Goal: Communication & Community: Answer question/provide support

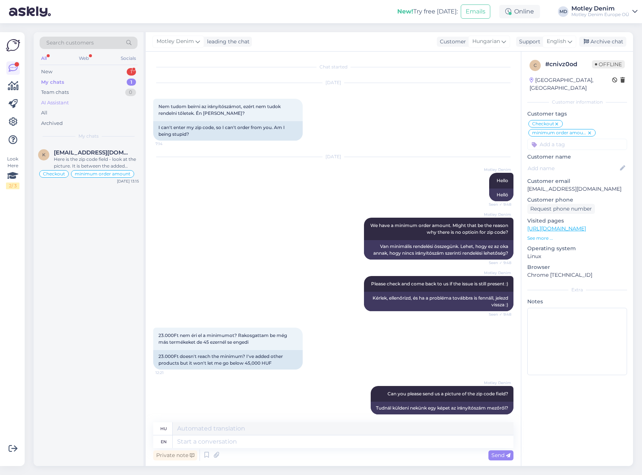
scroll to position [166, 0]
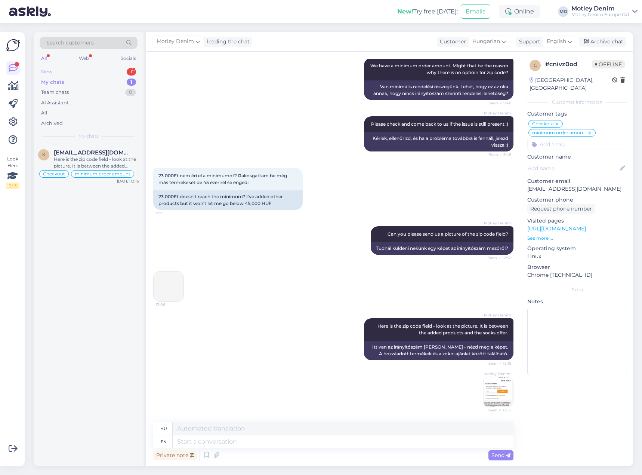
click at [76, 68] on div "New 1" at bounding box center [89, 72] width 98 height 10
drag, startPoint x: 89, startPoint y: 155, endPoint x: 126, endPoint y: 158, distance: 37.5
click at [89, 156] on span "[EMAIL_ADDRESS][DOMAIN_NAME]" at bounding box center [93, 152] width 78 height 7
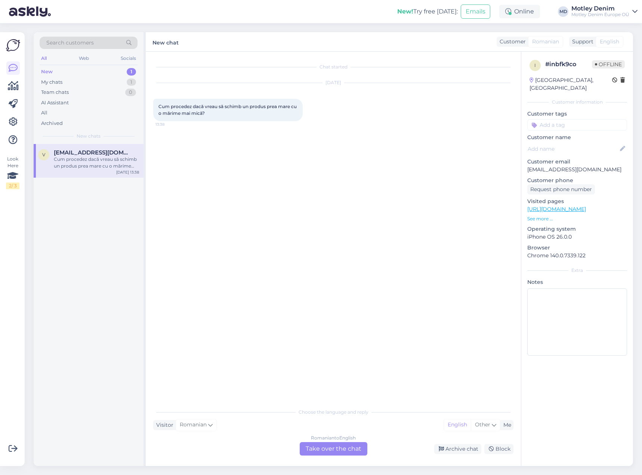
click at [330, 452] on div "Romanian to English Take over the chat" at bounding box center [334, 448] width 68 height 13
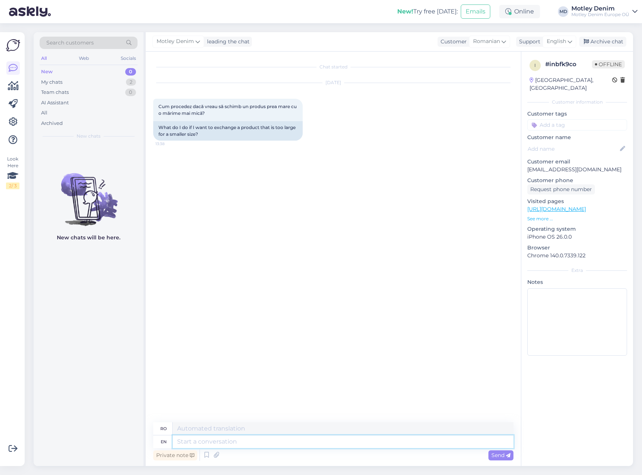
click at [333, 440] on textarea at bounding box center [343, 441] width 341 height 13
type textarea "Heö"
type textarea "Heöl"
type textarea "Hello"
type textarea "Buna ziua"
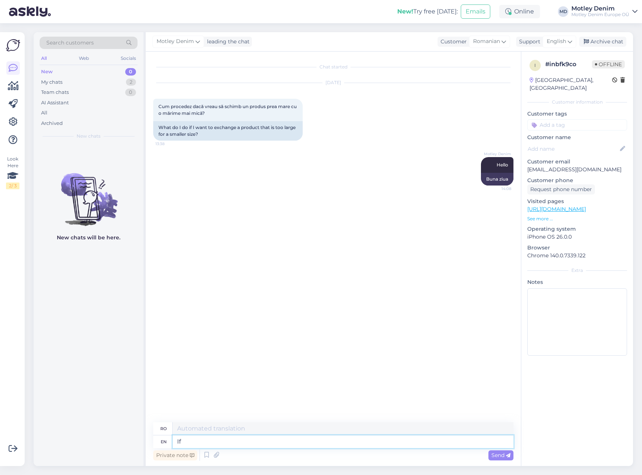
type textarea "If"
type textarea "Dacă"
type textarea "If you"
type textarea "Dacă tu"
type textarea "If you wish to"
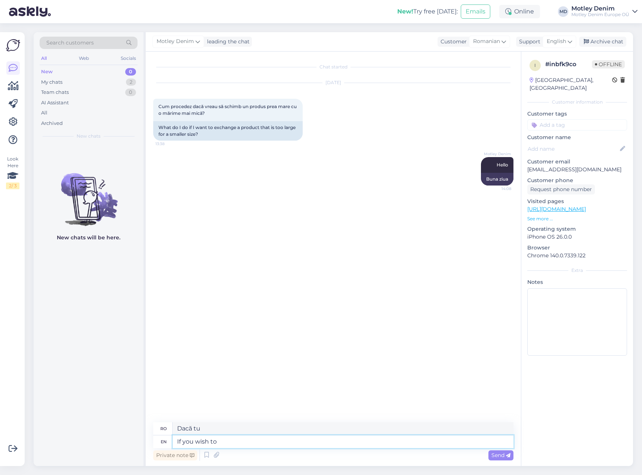
type textarea "Dacă doriți"
type textarea "If you wish to c"
type textarea "Dacă doriți să"
type textarea "If you wish to change a"
type textarea "Dacă doriți să schimbați"
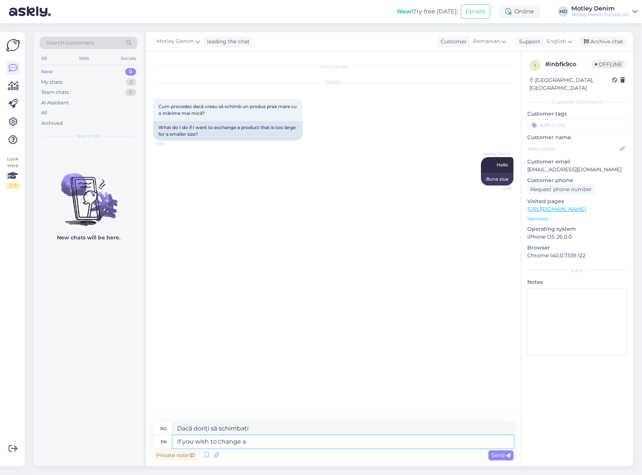
type textarea "If you wish to change a s"
type textarea "Dacă doriți să schimbați o"
type textarea "If you wish to change a size th"
type textarea "Dacă doriți să schimbați o dimensiune"
type textarea "If you wish to change a size then u"
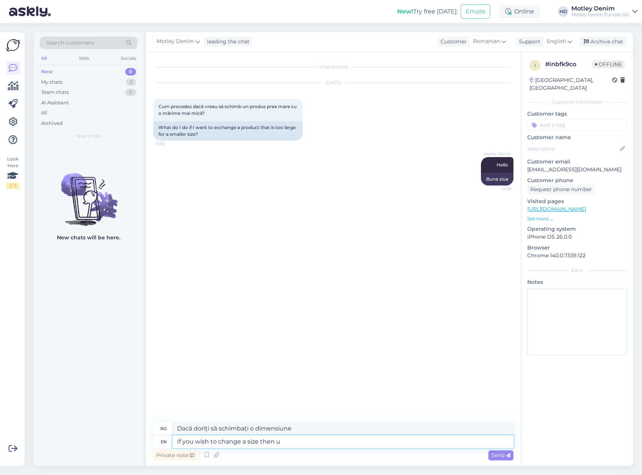
type textarea "Dacă doriți să schimbați o dimensiune, atunci"
type textarea "If you wish to change a size then use o"
type textarea "Dacă doriți să schimbați o dimensiune, utilizați"
type textarea "If you wish to change a size then use our r"
type textarea "Dacă doriți să schimbați o dimensiune, folosiți-ne"
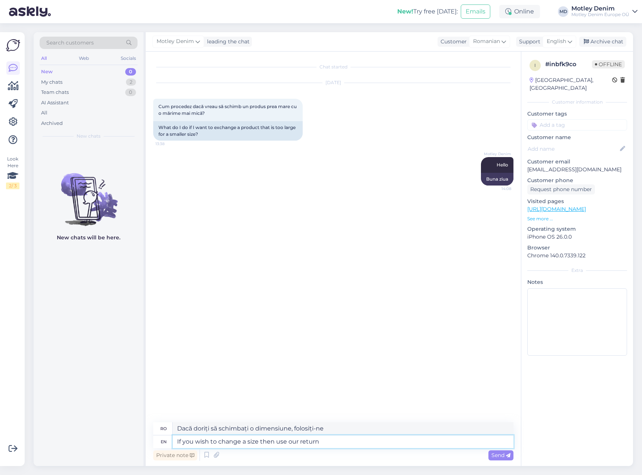
type textarea "If you wish to change a size then use our return s"
type textarea "Dacă doriți să schimbați o mărime, folosiți metoda noastră de returnare."
type textarea "If you wish to change a size then use our return system"
type textarea "Dacă doriți să schimbați o mărime, folosiți sistemul nostru de returnare"
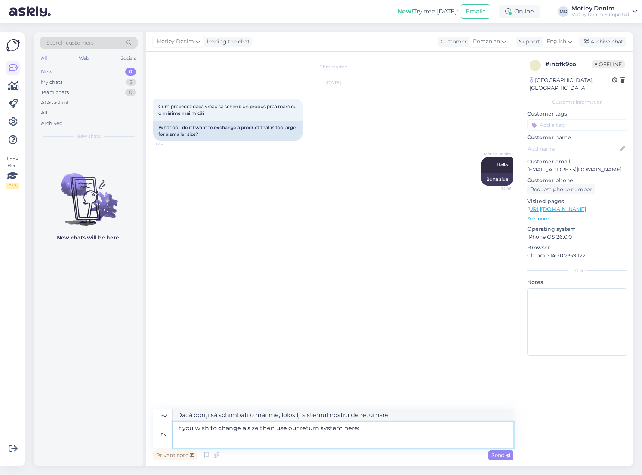
type textarea "If you wish to change a size then use our return system here:"
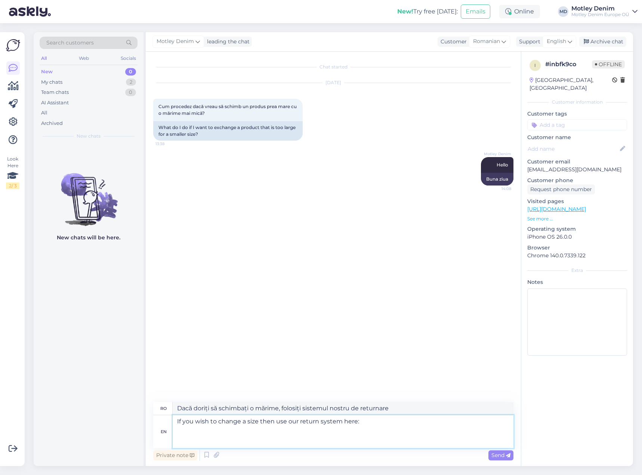
type textarea "Dacă doriți să schimbați o mărime, folosiți sistemul nostru de returnare aici:"
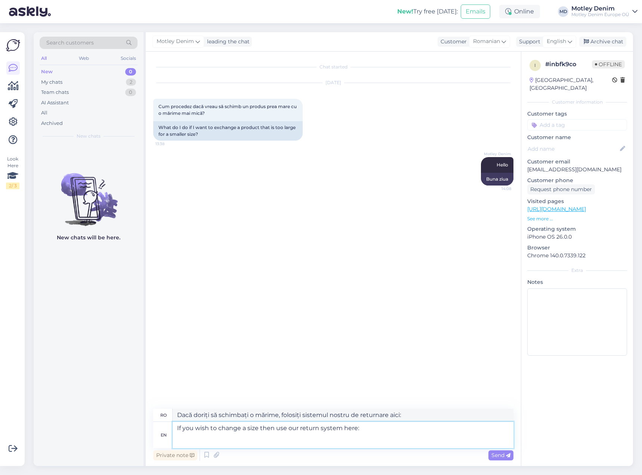
paste textarea "[URL][DOMAIN_NAME]"
type textarea "If you wish to change a size then use our return system here: [URL][DOMAIN_NAME]"
type textarea "Dacă doriți să schimbați o mărime, folosiți sistemul nostru de returnare aici: …"
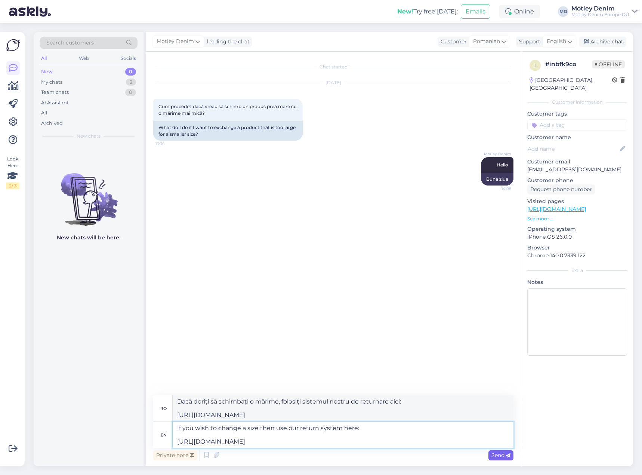
type textarea "If you wish to change a size then use our return system here: [URL][DOMAIN_NAME]"
click at [497, 456] on span "Send" at bounding box center [501, 455] width 19 height 7
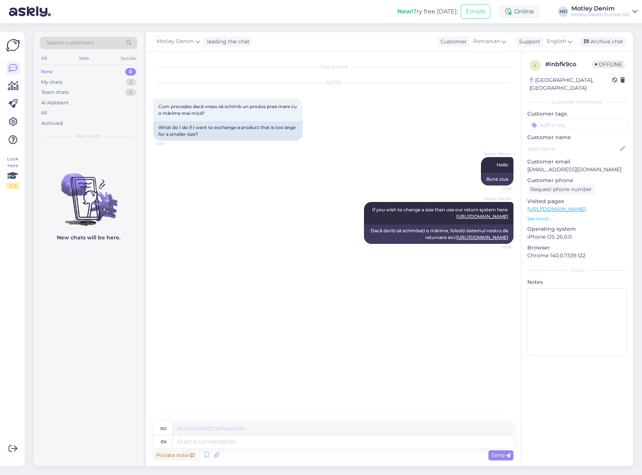
click at [565, 122] on input at bounding box center [578, 124] width 100 height 11
type input "Change"
click at [555, 142] on span "Change size" at bounding box center [553, 144] width 27 height 4
click at [602, 43] on div "Archive chat" at bounding box center [603, 42] width 47 height 10
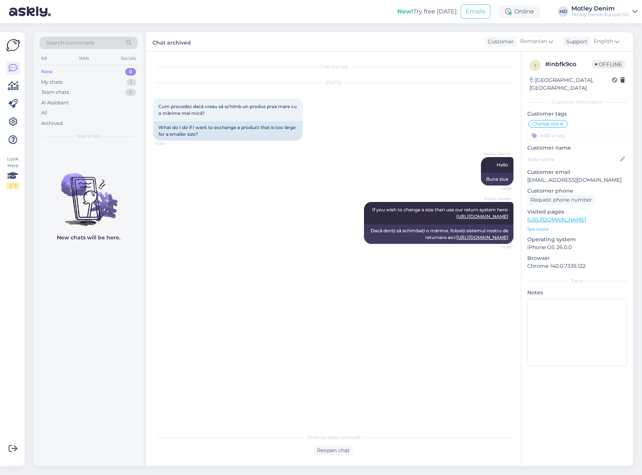
drag, startPoint x: 105, startPoint y: 27, endPoint x: 102, endPoint y: 39, distance: 12.4
click at [105, 27] on div "Search customers All Web Socials New 0 My chats 1 Team chats 0 AI Assistant All…" at bounding box center [335, 249] width 613 height 452
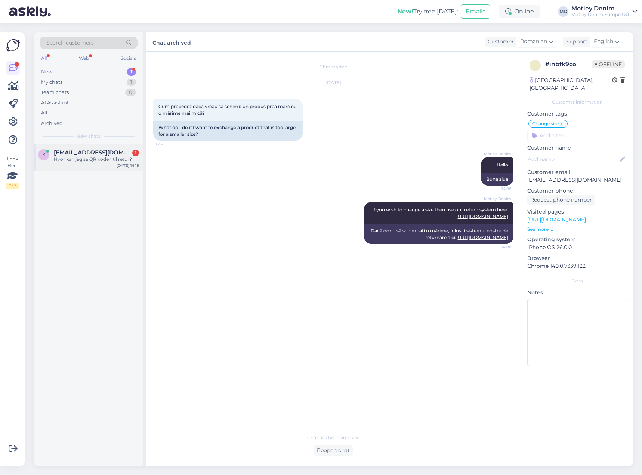
click at [84, 154] on span "[EMAIL_ADDRESS][DOMAIN_NAME]" at bounding box center [93, 152] width 78 height 7
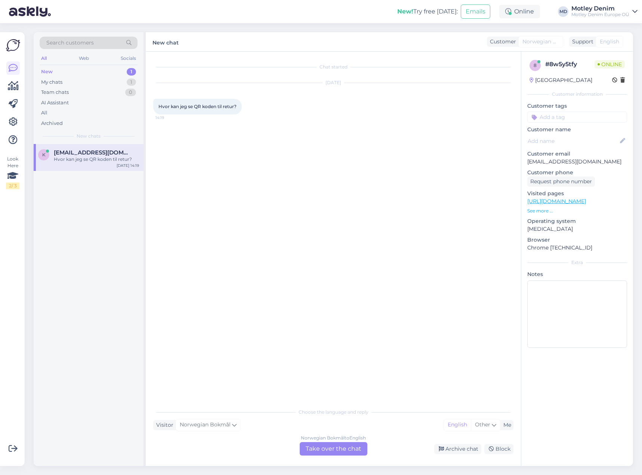
click at [353, 454] on div "Norwegian Bokmål to English Take over the chat" at bounding box center [334, 448] width 68 height 13
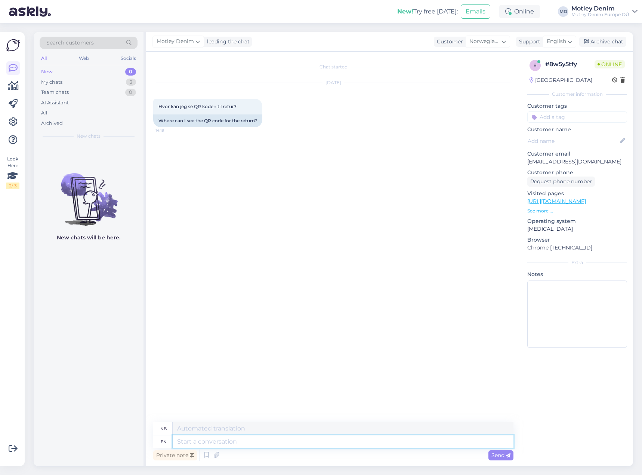
click at [329, 446] on textarea at bounding box center [343, 441] width 341 height 13
type textarea "Hello"
type textarea "Hallo"
click at [449, 443] on textarea at bounding box center [343, 441] width 341 height 13
type textarea "Did y"
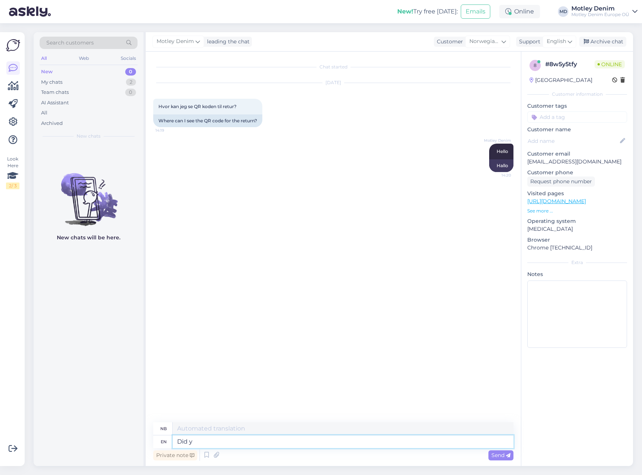
type textarea "Gjorde"
type textarea "Did you"
type textarea "Gjorde du"
type textarea "Did you receive"
type textarea "Mottok du"
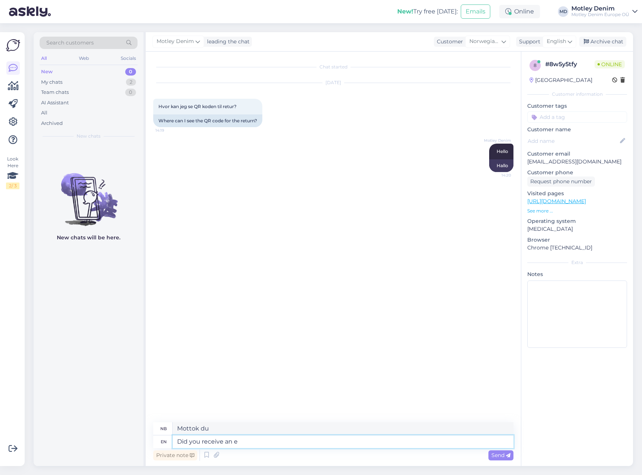
type textarea "Did you receive an em"
type textarea "Mottok du en"
type textarea "Did you receive an email f"
type textarea "Fikk du en e-post"
type textarea "Did you receive an email from"
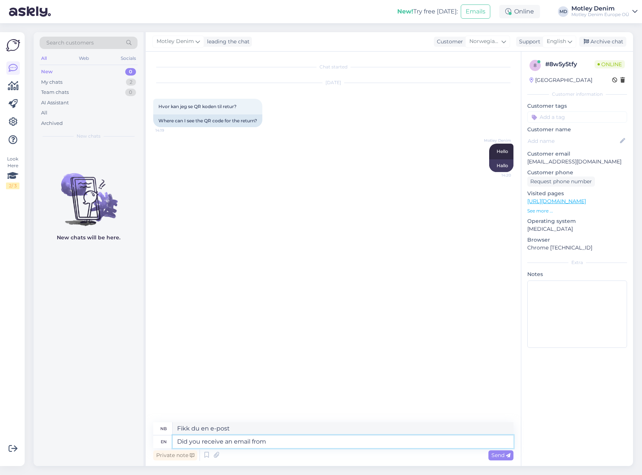
type textarea "Fikk du en e-post fra"
type textarea "Did you receive an email from Bring?"
type textarea "Har du mottatt en e-post fra Bring?"
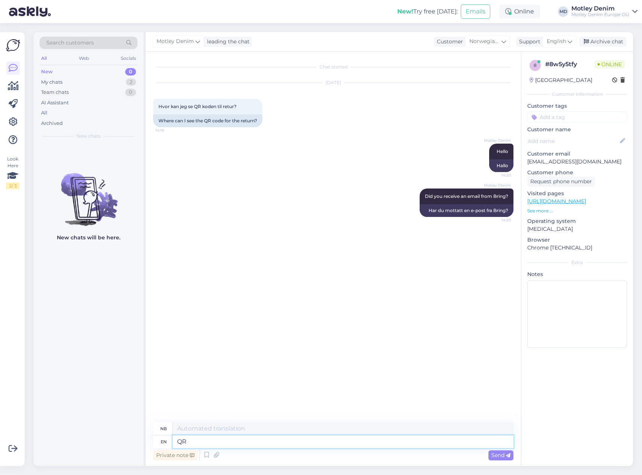
type textarea "QR"
type textarea "QR-kode"
type textarea "QR code should be"
type textarea "QR-koden bør"
type textarea "QR code should be"
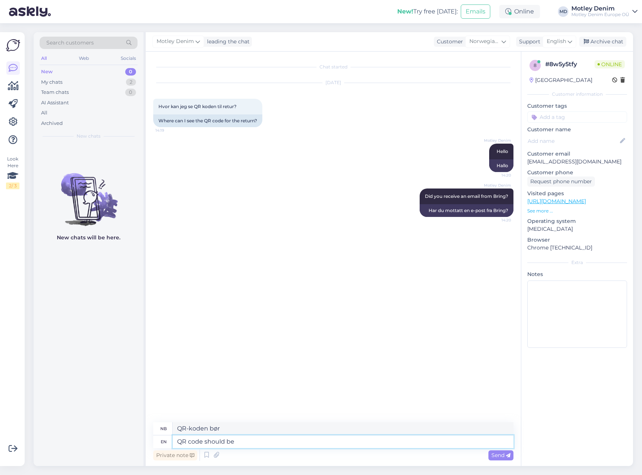
type textarea "QR-koden skal være"
type textarea "QR code should be in t"
type textarea "QR-koden skal være i"
type textarea "QR code should be in the email"
type textarea "QR-koden skal være i e-[PERSON_NAME]"
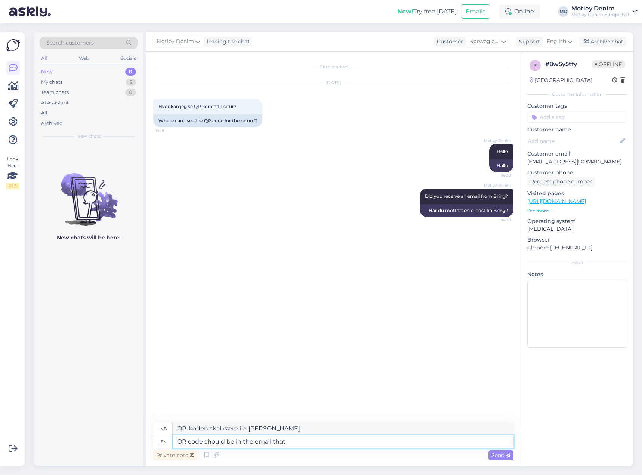
type textarea "QR code should be in the email that"
type textarea "QR-koden skal være i e-[PERSON_NAME] som"
type textarea "QR code should be in the email that Bring s"
type textarea "QR-koden skal være i e-[PERSON_NAME] som Bring"
type textarea "QR code should be in the email that Bring sent y"
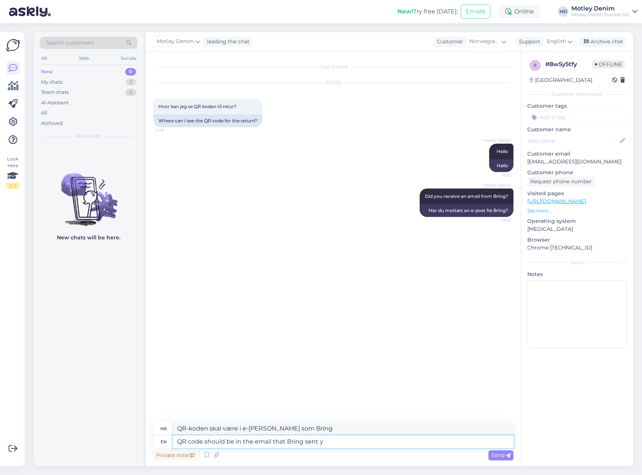
type textarea "QR-koden skal være i e-[PERSON_NAME] Bring sendte"
type textarea "QR code should be in the email that Bring sent you wh"
type textarea "QR-koden skal være i e-[PERSON_NAME] Bring sendte deg"
type textarea "QR code should be in the email that Bring sent you when"
type textarea "QR-koden skal være i e-[PERSON_NAME] Bring sendte deg da"
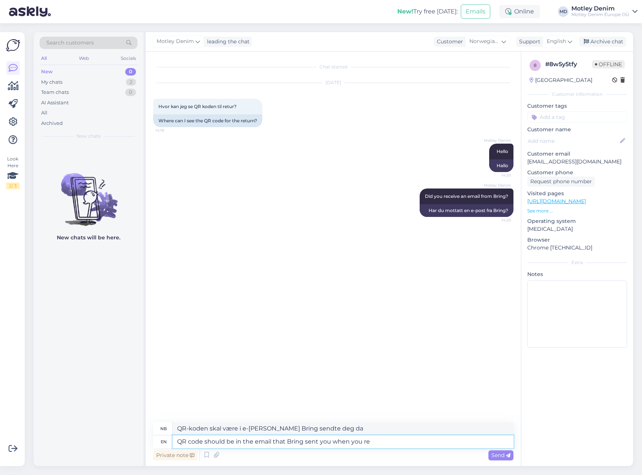
type textarea "QR code should be in the email that Bring sent you when you reg"
type textarea "QR-koden skal være i e-[PERSON_NAME] Bring sendte deg da du"
type textarea "QR code should be in the email that Bring sent you when you registered"
type textarea "QR-koden skal være i e-[PERSON_NAME] Bring sendte deg da du registrerte deg"
type textarea "QR code should be in the email that Bring sent you when you registered your ret…"
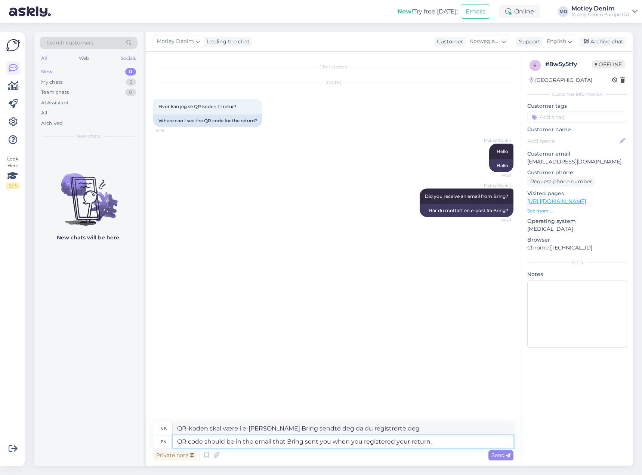
type textarea "QR-koden skal være i e-[PERSON_NAME] Bring sendte deg da du registrerte returen…"
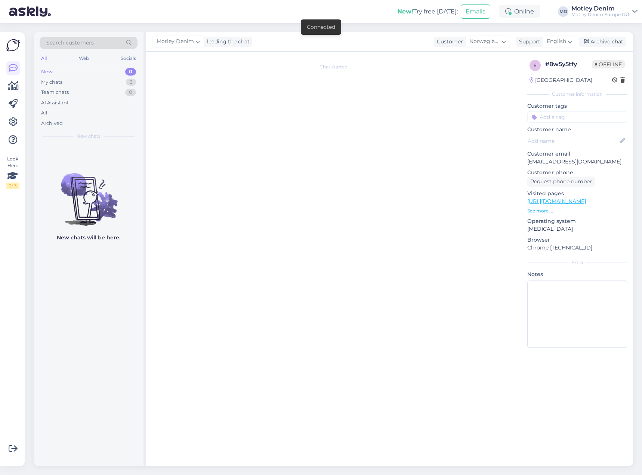
scroll to position [178, 0]
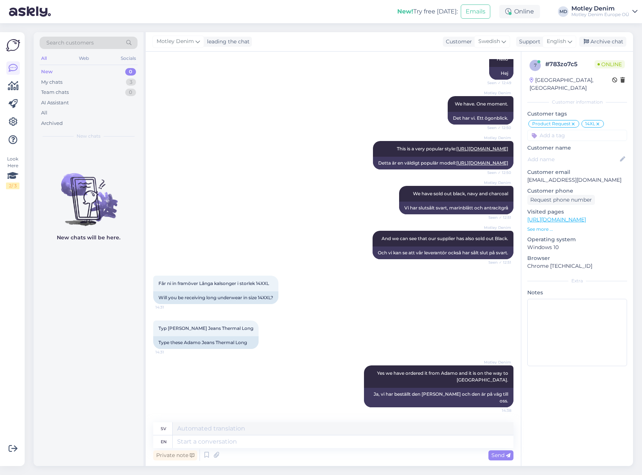
click at [97, 44] on div "Search customers" at bounding box center [89, 43] width 98 height 12
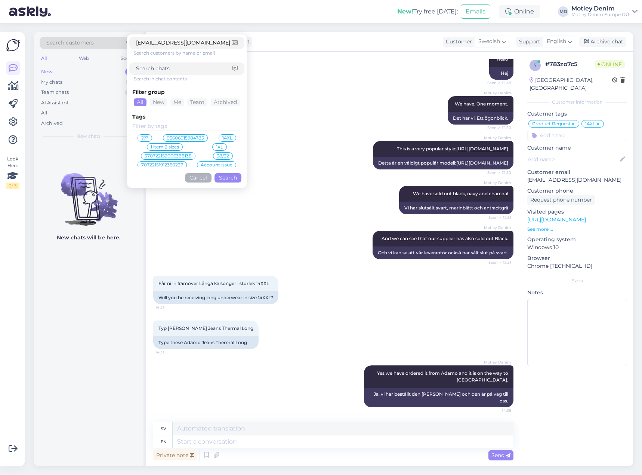
type input "[EMAIL_ADDRESS][DOMAIN_NAME]"
click at [226, 181] on button "Search" at bounding box center [228, 177] width 27 height 9
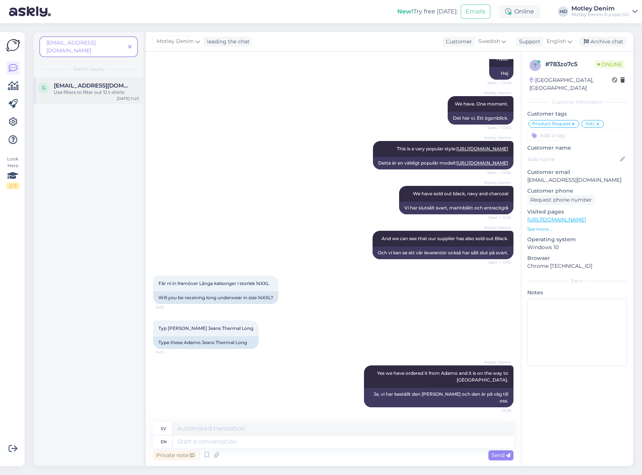
click at [97, 77] on div "g [EMAIL_ADDRESS][DOMAIN_NAME] Use filters to filter out 12 t-shirts [DATE] 11:…" at bounding box center [89, 90] width 110 height 27
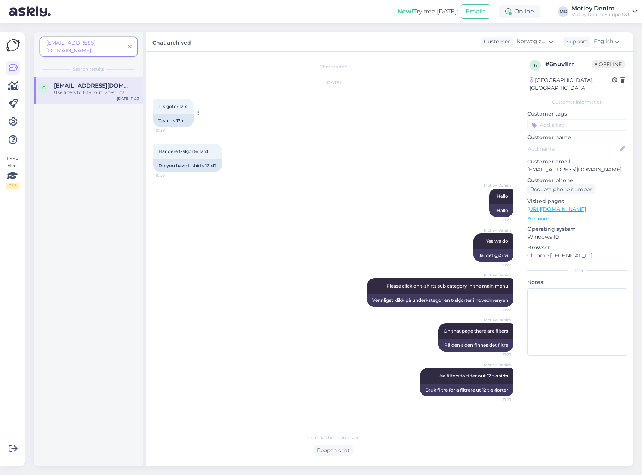
scroll to position [0, 0]
click at [128, 43] on span at bounding box center [129, 47] width 9 height 8
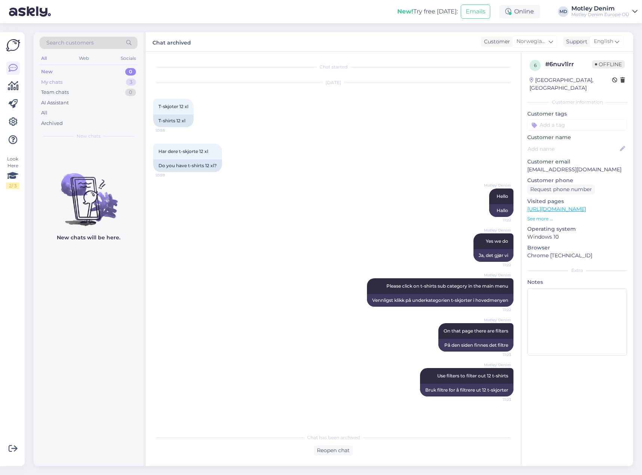
click at [89, 80] on div "My chats 3" at bounding box center [89, 82] width 98 height 10
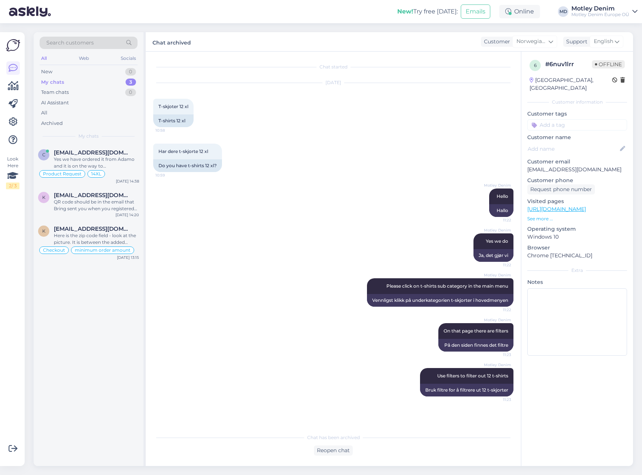
click at [67, 81] on div "My chats 3" at bounding box center [89, 82] width 98 height 10
click at [104, 168] on div "Yes we have ordered it from Adamo and it is on the way to [GEOGRAPHIC_DATA]." at bounding box center [96, 162] width 85 height 13
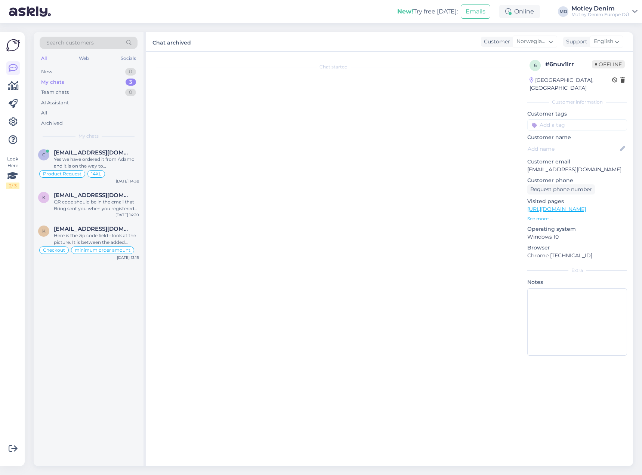
scroll to position [178, 0]
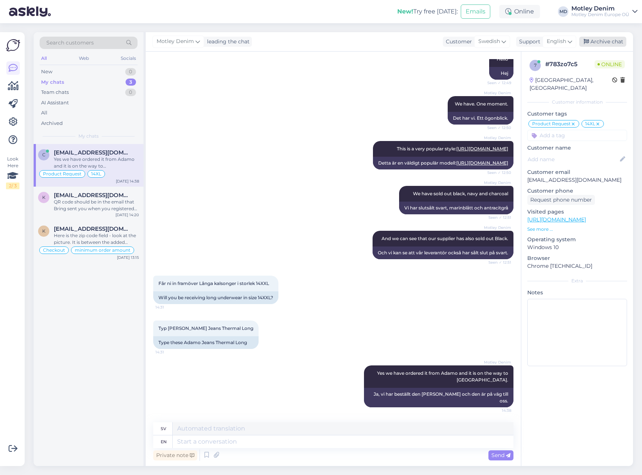
click at [601, 41] on div "Archive chat" at bounding box center [603, 42] width 47 height 10
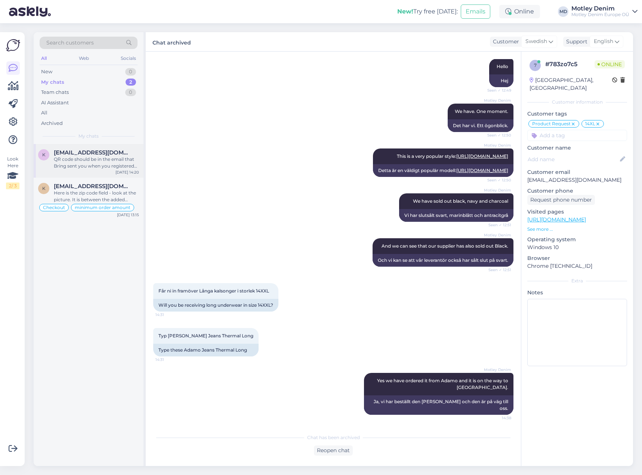
click at [116, 163] on div "QR code should be in the email that Bring sent you when you registered your ret…" at bounding box center [96, 162] width 85 height 13
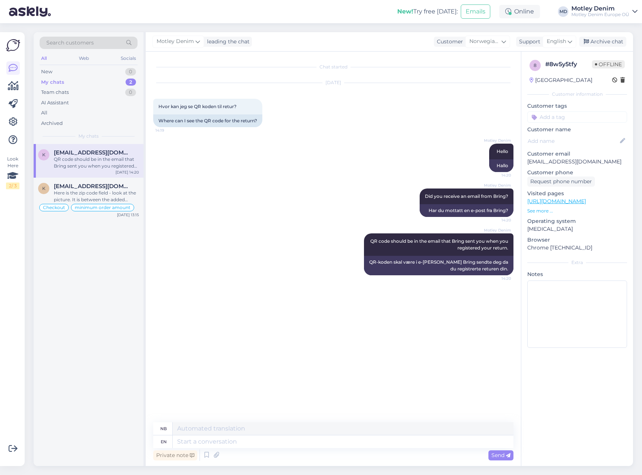
scroll to position [0, 0]
click at [610, 38] on div "Archive chat" at bounding box center [603, 42] width 47 height 10
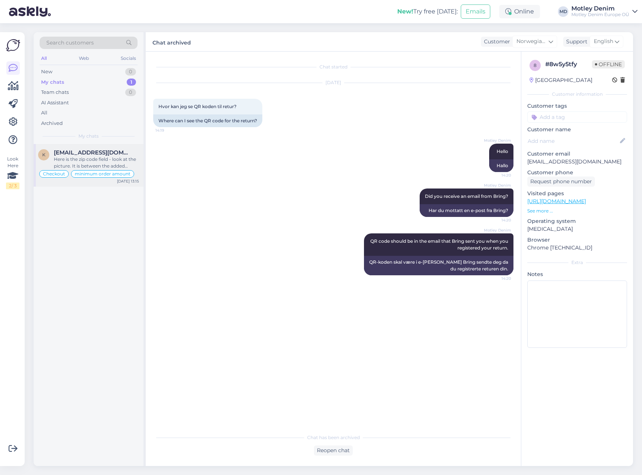
click at [113, 151] on span "[EMAIL_ADDRESS][DOMAIN_NAME]" at bounding box center [93, 152] width 78 height 7
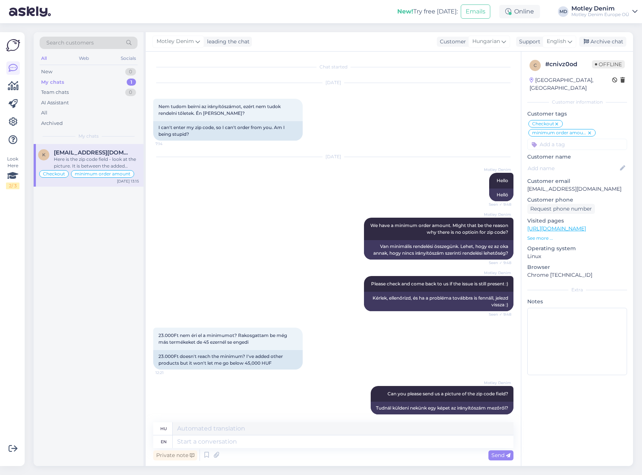
scroll to position [166, 0]
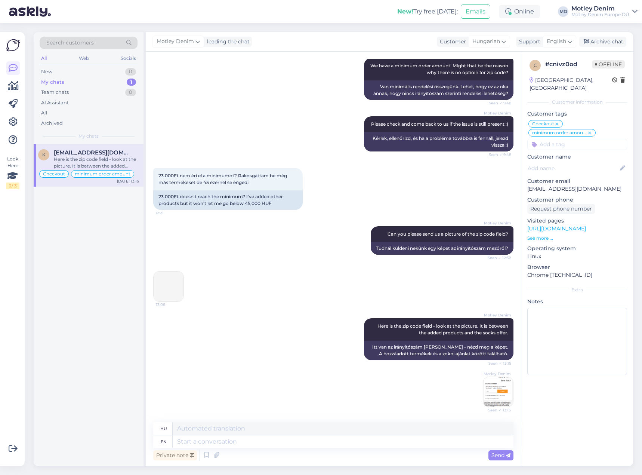
click at [495, 391] on img at bounding box center [499, 392] width 30 height 30
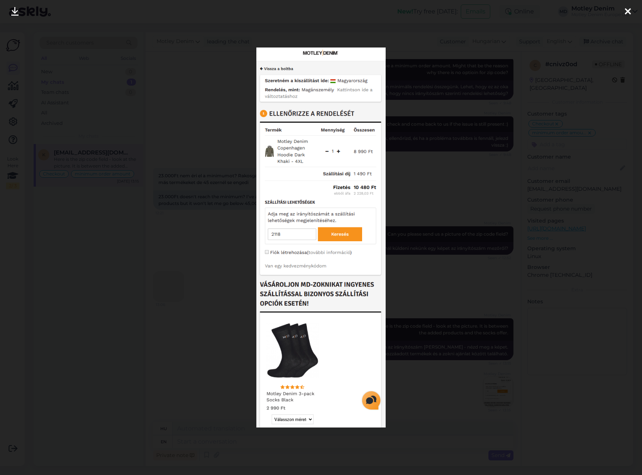
click at [220, 270] on div at bounding box center [321, 237] width 642 height 475
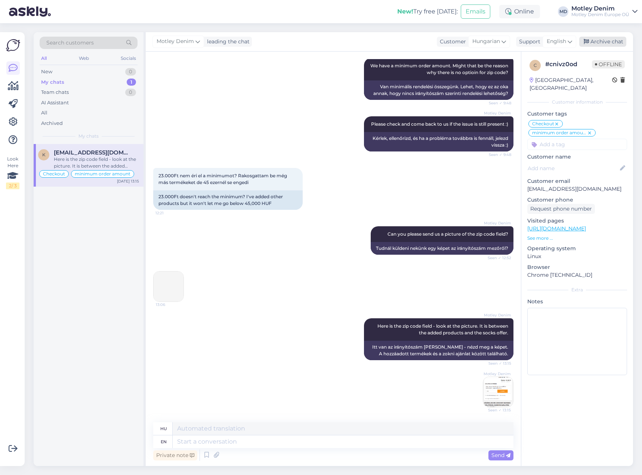
click at [608, 40] on div "Archive chat" at bounding box center [603, 42] width 47 height 10
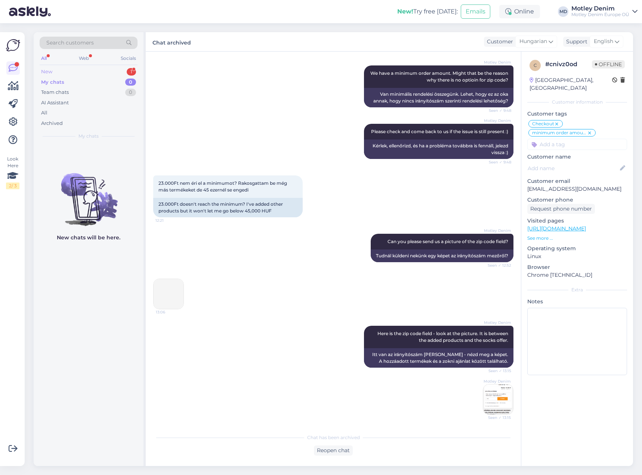
click at [78, 71] on div "New 1" at bounding box center [89, 72] width 98 height 10
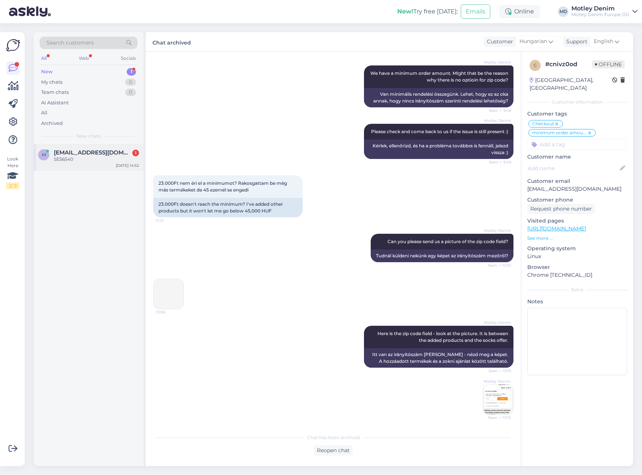
click at [86, 159] on div "SE56540" at bounding box center [96, 159] width 85 height 7
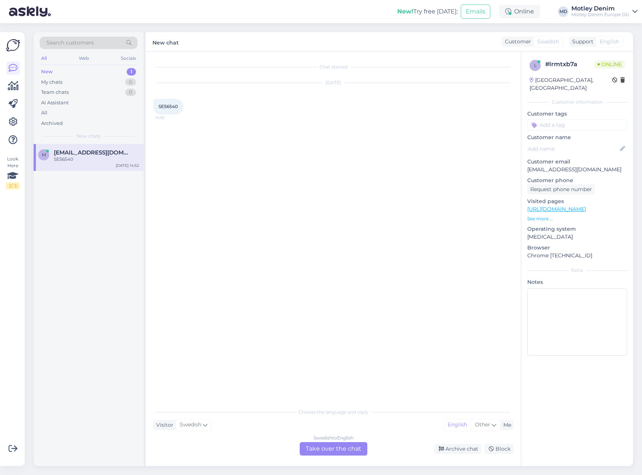
click at [336, 445] on div "Swedish to English Take over the chat" at bounding box center [334, 448] width 68 height 13
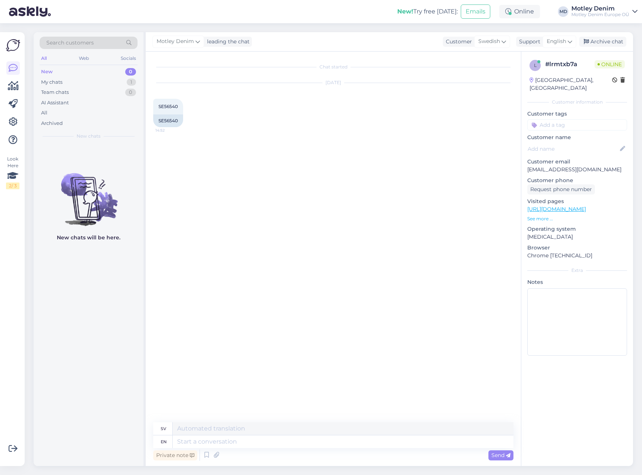
click at [537, 166] on p "[EMAIL_ADDRESS][DOMAIN_NAME]" at bounding box center [578, 170] width 100 height 8
drag, startPoint x: 537, startPoint y: 164, endPoint x: 595, endPoint y: 161, distance: 57.3
click at [595, 166] on p "[EMAIL_ADDRESS][DOMAIN_NAME]" at bounding box center [578, 170] width 100 height 8
click at [596, 166] on p "[EMAIL_ADDRESS][DOMAIN_NAME]" at bounding box center [578, 170] width 100 height 8
click at [535, 166] on p "[EMAIL_ADDRESS][DOMAIN_NAME]" at bounding box center [578, 170] width 100 height 8
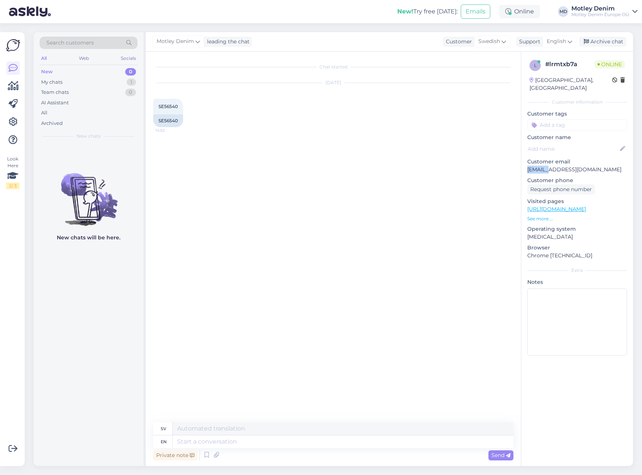
drag, startPoint x: 535, startPoint y: 160, endPoint x: 595, endPoint y: 157, distance: 60.7
click at [601, 158] on div "Customer email [PERSON_NAME][EMAIL_ADDRESS][DOMAIN_NAME]" at bounding box center [578, 166] width 100 height 16
click at [602, 166] on p "[EMAIL_ADDRESS][DOMAIN_NAME]" at bounding box center [578, 170] width 100 height 8
click at [536, 166] on p "[EMAIL_ADDRESS][DOMAIN_NAME]" at bounding box center [578, 170] width 100 height 8
drag, startPoint x: 536, startPoint y: 162, endPoint x: 602, endPoint y: 162, distance: 66.2
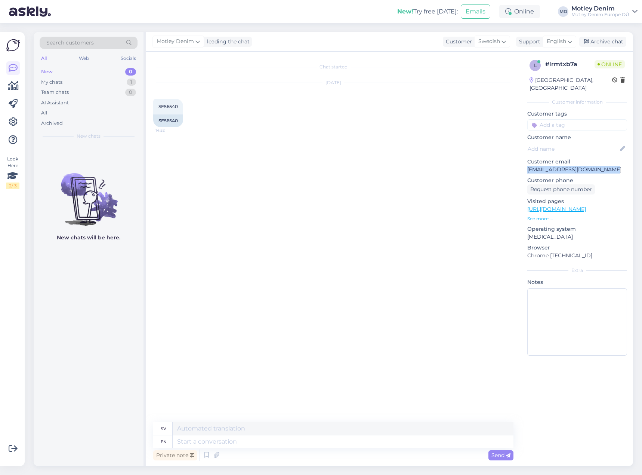
click at [602, 166] on p "[EMAIL_ADDRESS][DOMAIN_NAME]" at bounding box center [578, 170] width 100 height 8
copy p "[EMAIL_ADDRESS][DOMAIN_NAME]"
click at [109, 42] on div "Search customers" at bounding box center [89, 43] width 98 height 12
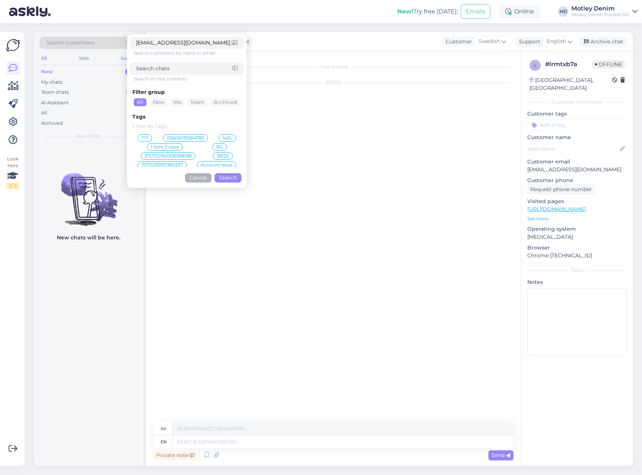
type input "[EMAIL_ADDRESS][DOMAIN_NAME]"
click at [233, 176] on button "Search" at bounding box center [228, 177] width 27 height 9
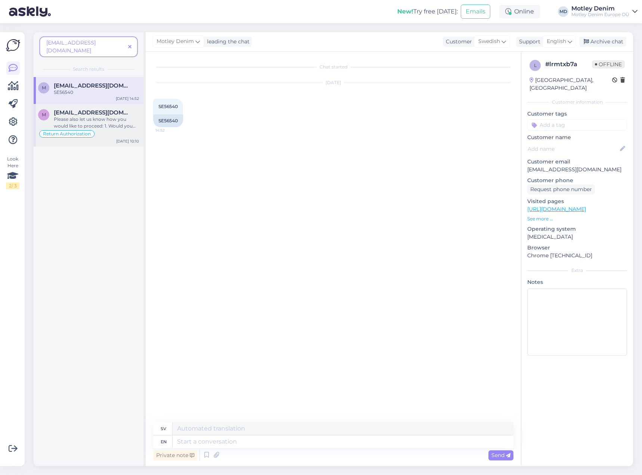
click at [101, 118] on div "Please also let us know how you would like to proceed: 1. Would you like to get…" at bounding box center [96, 122] width 85 height 13
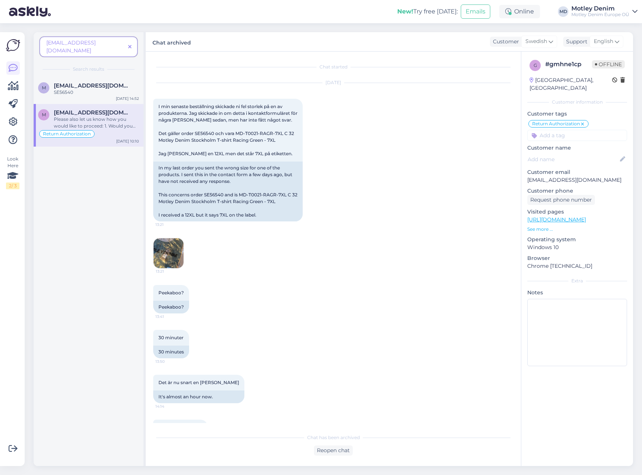
scroll to position [464, 0]
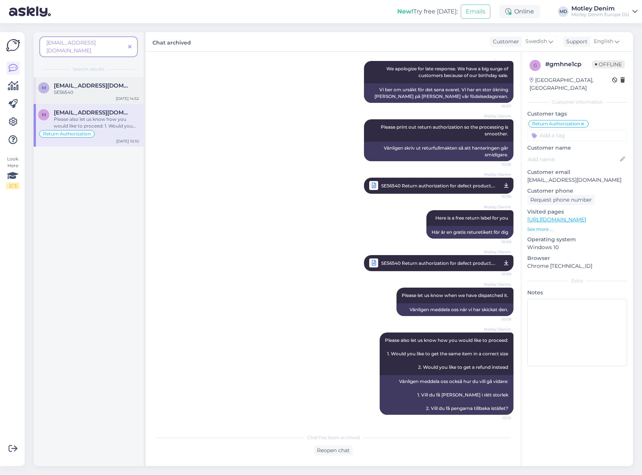
click at [89, 89] on div "SE56540" at bounding box center [96, 92] width 85 height 7
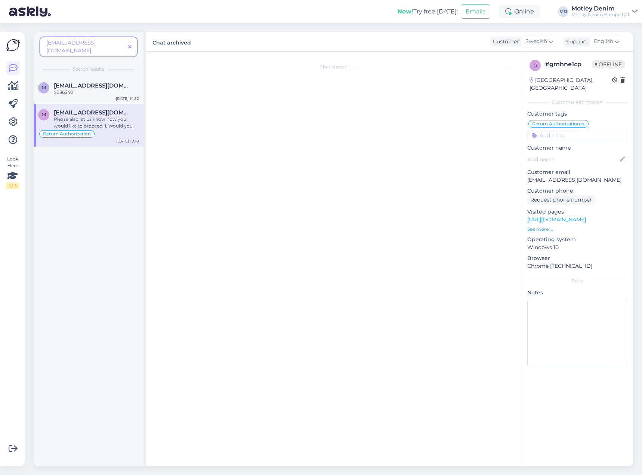
scroll to position [0, 0]
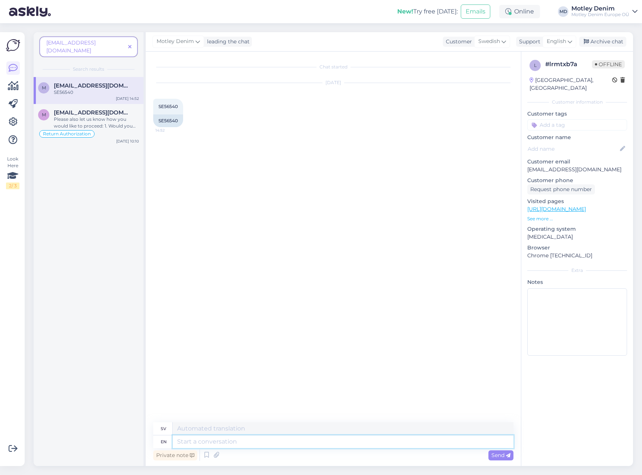
click at [261, 446] on textarea at bounding box center [343, 441] width 341 height 13
type textarea "Hello"
type textarea "Hej"
type textarea "How c"
type textarea "Hur"
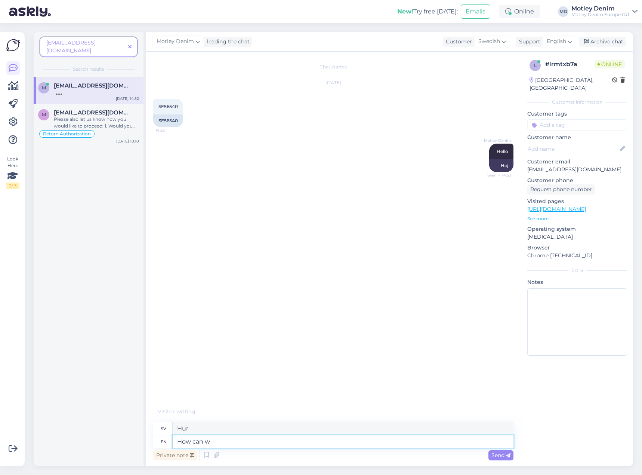
type textarea "How can we"
type textarea "Hur kan"
type textarea "How can we"
type textarea "Hur kan vi"
type textarea "How can we help"
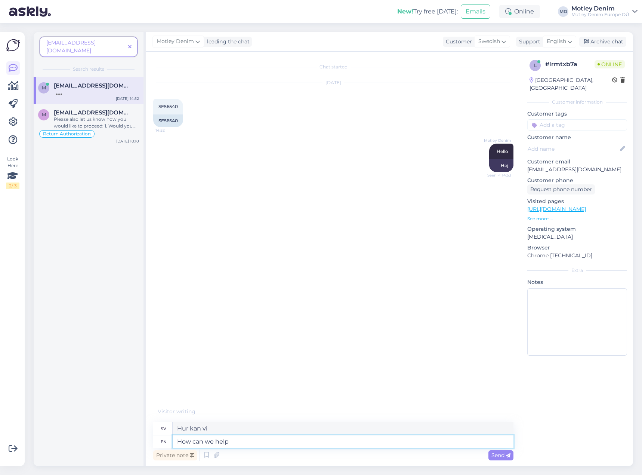
type textarea "Hur kan vi hjälpa till"
type textarea "How can we help you?"
type textarea "Hur kan vi hjälpa dig?"
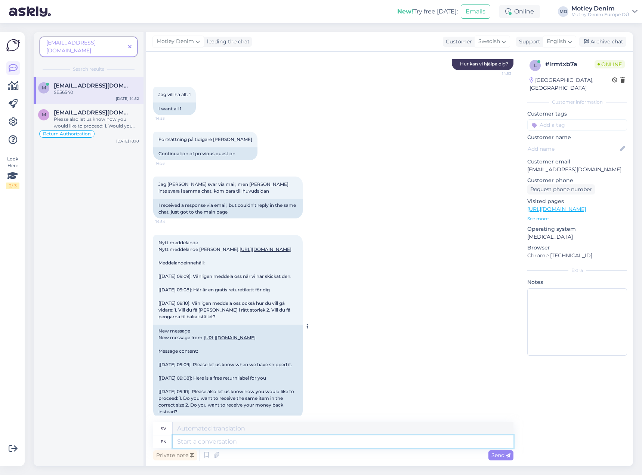
scroll to position [134, 0]
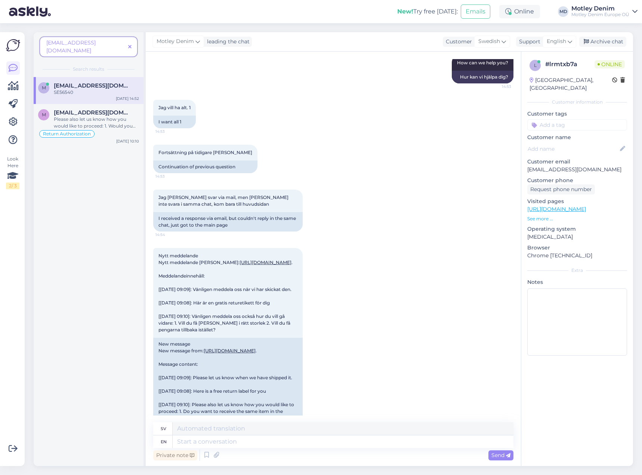
click at [216, 174] on div "Fortsättning på tidigare [PERSON_NAME] 14:53 Continuation of previous question" at bounding box center [333, 158] width 360 height 45
click at [271, 169] on div "Fortsättning på tidigare [PERSON_NAME] 14:53 Continuation of previous question" at bounding box center [333, 158] width 360 height 45
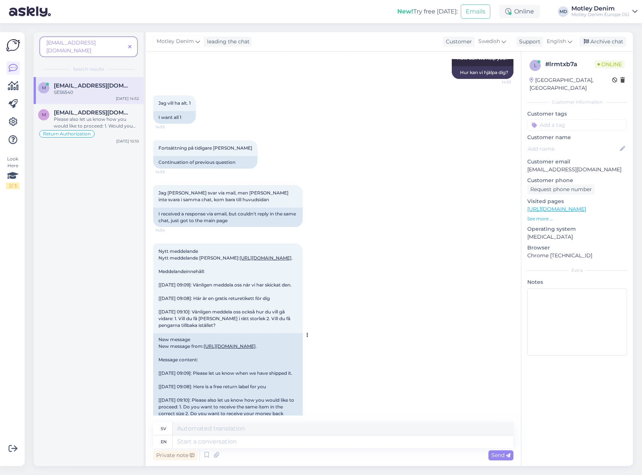
scroll to position [171, 0]
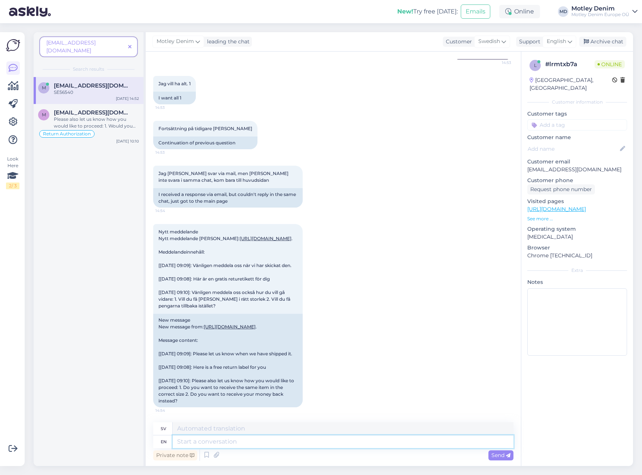
click at [353, 448] on textarea at bounding box center [343, 441] width 341 height 13
type textarea "You"
type textarea "Du"
type textarea "You prefer"
type textarea "Du föredrar"
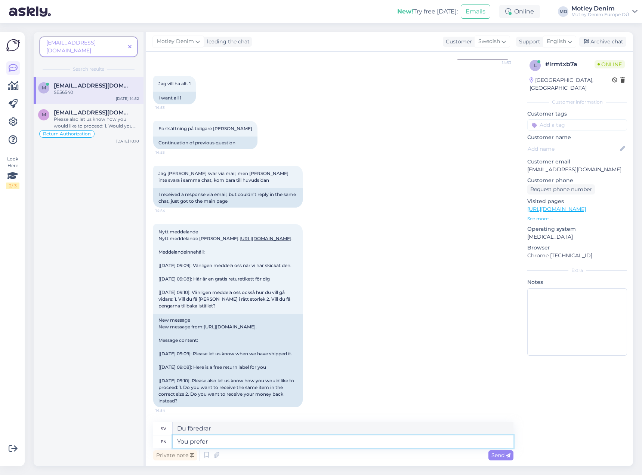
type textarea "You prefer s"
type textarea "Du föredrar s"
type textarea "You prefer same"
type textarea "Du föredrar samma"
type textarea "You prefer same item in"
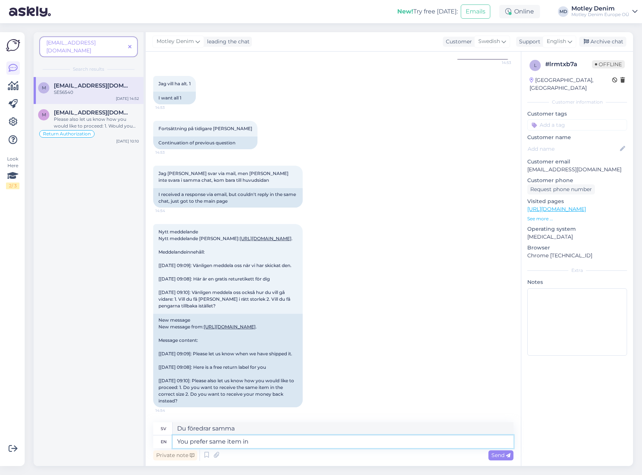
type textarea "Du föredrar [PERSON_NAME]"
type textarea "You prefer same item in a"
type textarea "Du föredrar [PERSON_NAME] i"
type textarea "You prefer same item in a co"
type textarea "Du föredrar [PERSON_NAME] i en"
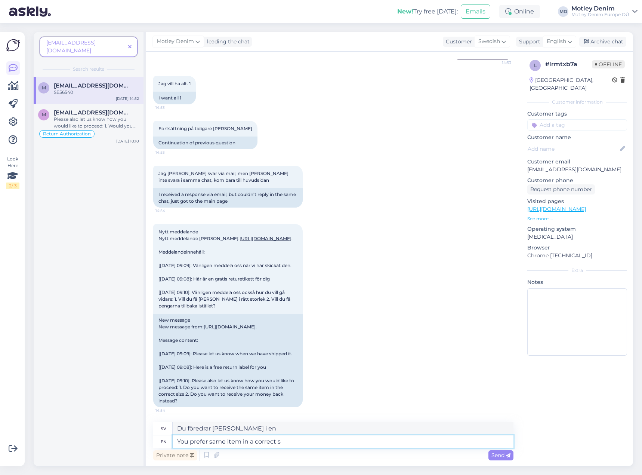
type textarea "You prefer same item in a correct si"
type textarea "Du föredrar [PERSON_NAME] i en korrekt"
type textarea "You prefer same item in a correct size"
type textarea "Du föredrar [PERSON_NAME] i rätt storlek"
type textarea "You prefer same item in a correct size."
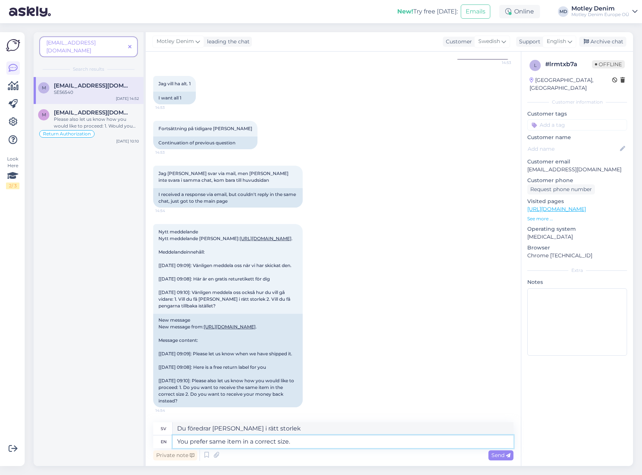
type textarea "Du föredrar [PERSON_NAME] i rätt storlek."
type textarea "Thank y"
type textarea "[PERSON_NAME]"
type textarea "Thank you"
type textarea "Tack så mycket"
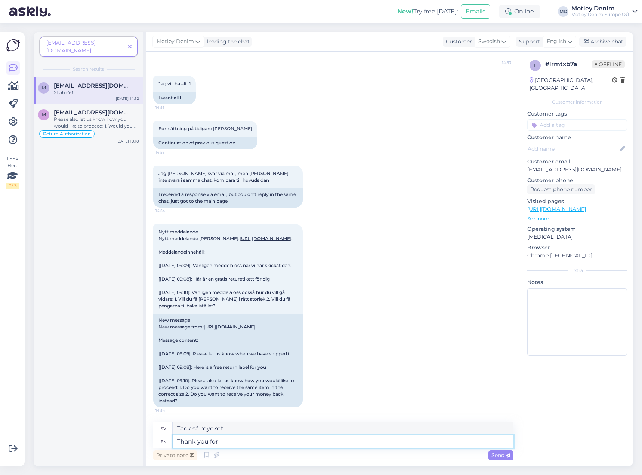
type textarea "Thank you for t"
type textarea "Tack för"
type textarea "Thank you for the context"
type textarea "Tack för sammanhanget"
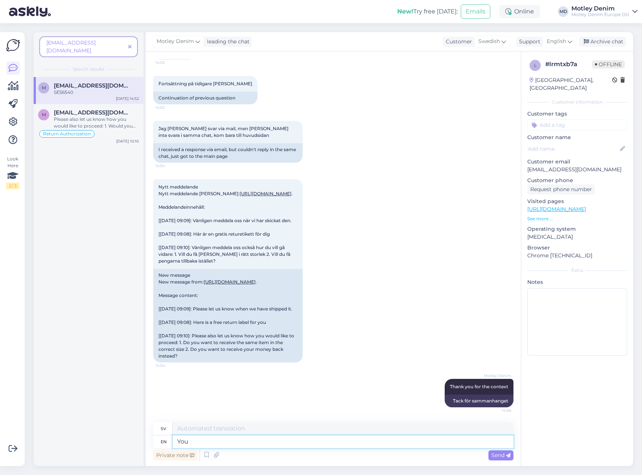
type textarea "You w"
type textarea "Du"
type textarea "You want t"
type textarea "Du vill"
type textarea "You want the"
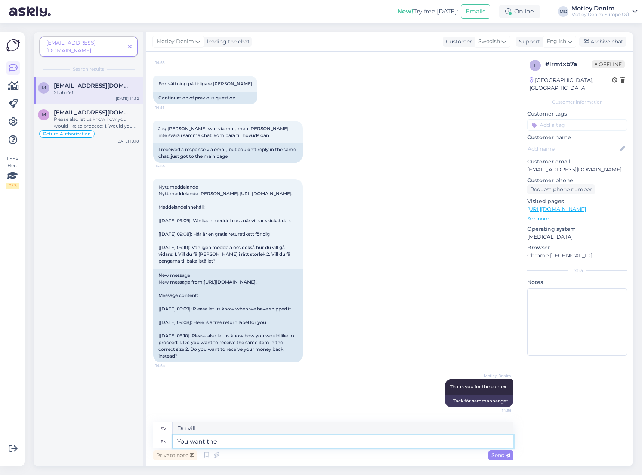
type textarea "Du vill ha"
type textarea "You want the same it"
type textarea "Du vill ha samma sak"
type textarea "You want the same item"
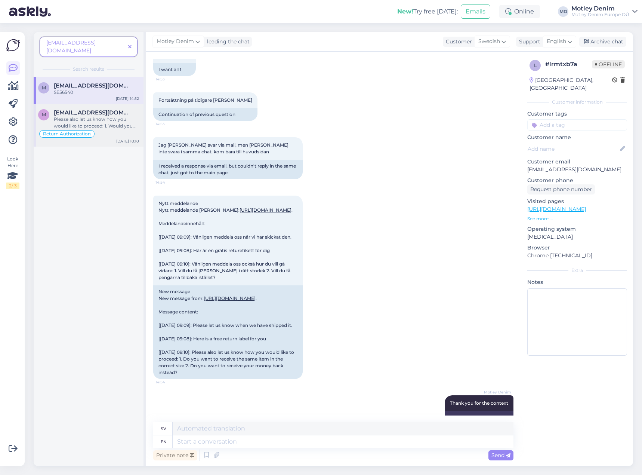
click at [79, 116] on div "Please also let us know how you would like to proceed: 1. Would you like to get…" at bounding box center [96, 122] width 85 height 13
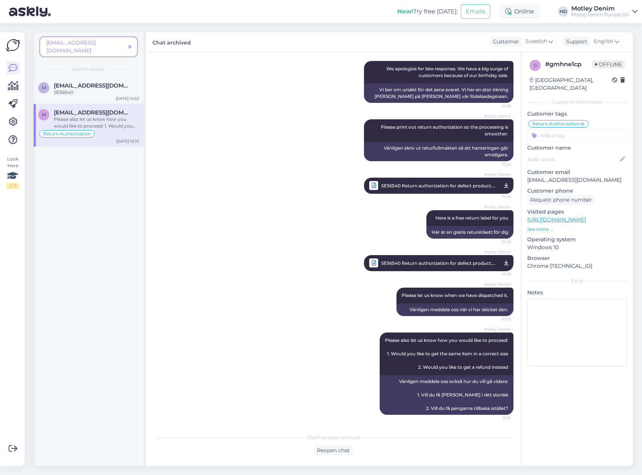
click at [410, 263] on span "SE56540 Return authorization for defect product.pdf" at bounding box center [438, 262] width 115 height 9
click at [103, 104] on div "m [EMAIL_ADDRESS][DOMAIN_NAME] Please also let us know how you would like to pr…" at bounding box center [89, 125] width 110 height 43
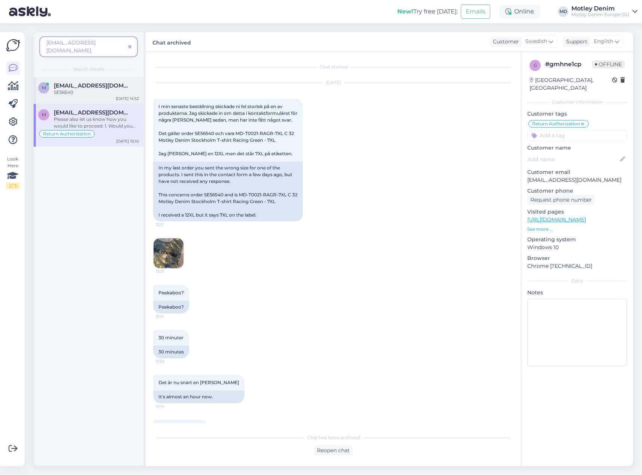
click at [101, 82] on span "[EMAIL_ADDRESS][DOMAIN_NAME]" at bounding box center [93, 85] width 78 height 7
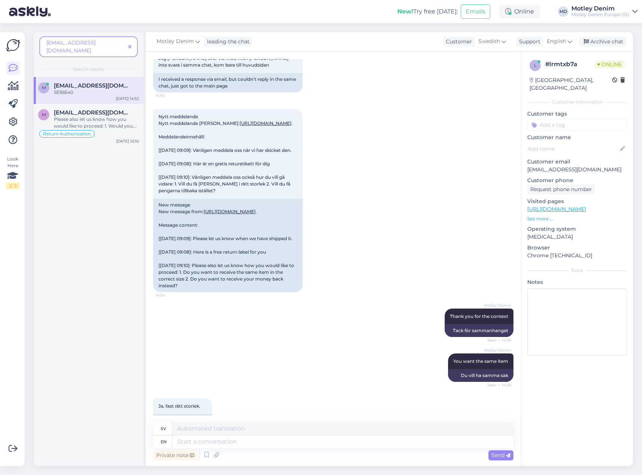
scroll to position [306, 0]
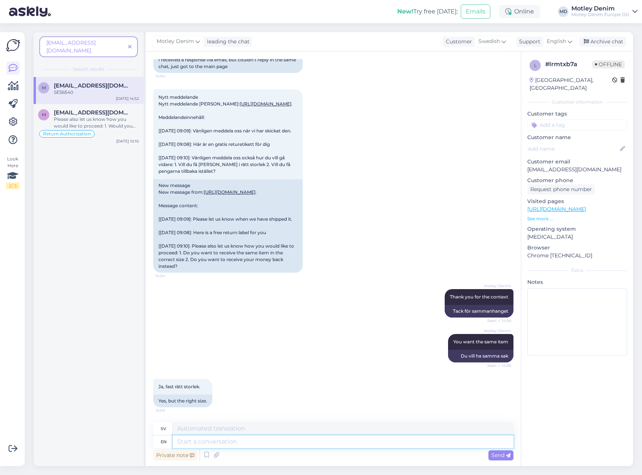
click at [371, 441] on textarea at bounding box center [343, 441] width 341 height 13
type textarea "We w"
type textarea "Vi"
type textarea "We will d"
type textarea "Vi kommer att"
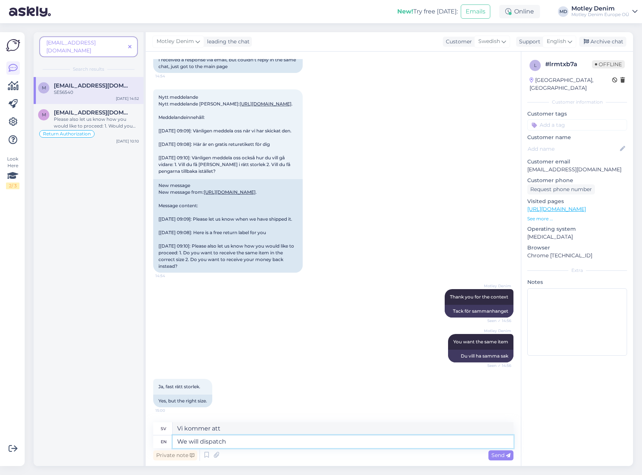
type textarea "We will dispatch i"
type textarea "Vi kommer att skicka"
type textarea "We will dispatch it to"
type textarea "Vi skickar det"
type textarea "We will dispatch it [DATE]."
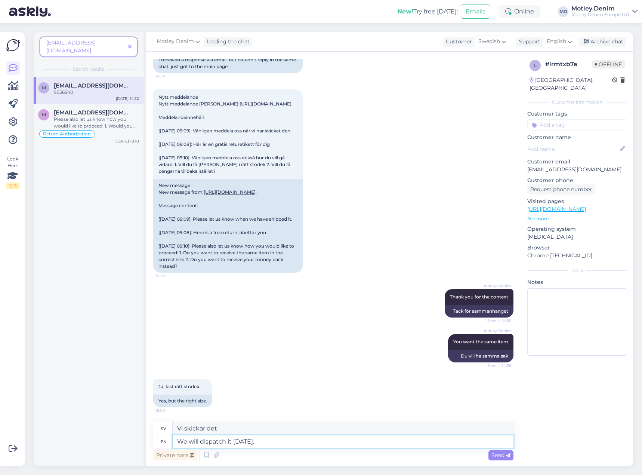
type textarea "Vi skickar den idag."
type textarea "We will dispatch it [DATE] :"
type textarea "Vi skickar den idag"
type textarea "We will dispatch it [DATE] :)"
type textarea "Vi skickar den idag :)"
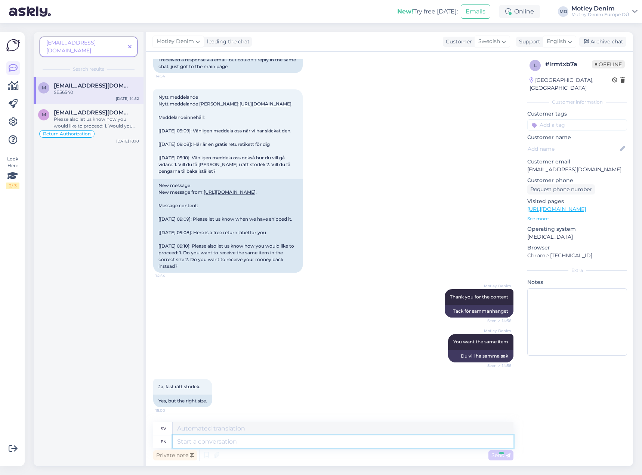
scroll to position [350, 0]
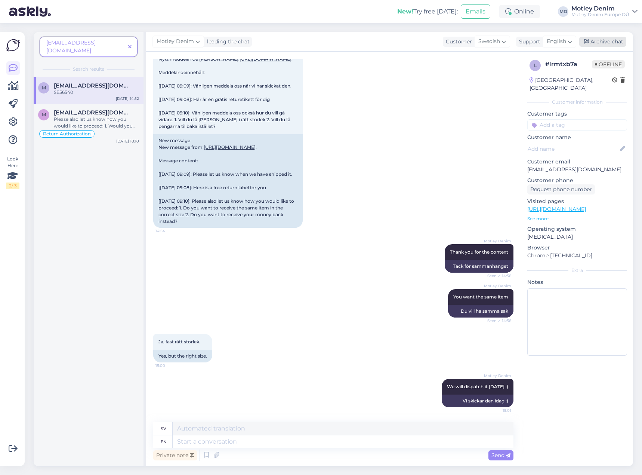
click at [616, 38] on div "Archive chat" at bounding box center [603, 42] width 47 height 10
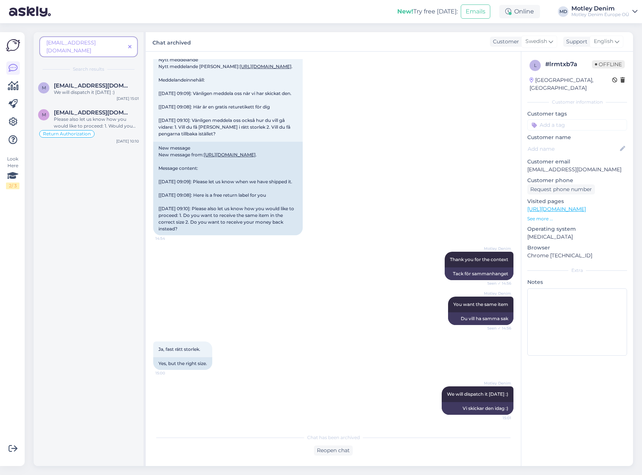
click at [129, 45] on icon at bounding box center [129, 47] width 3 height 5
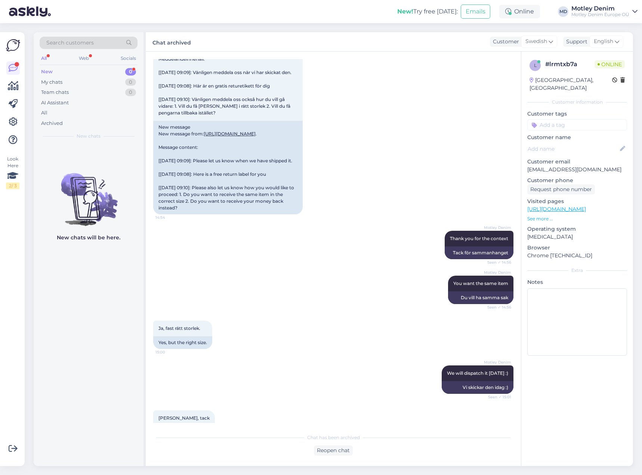
scroll to position [388, 0]
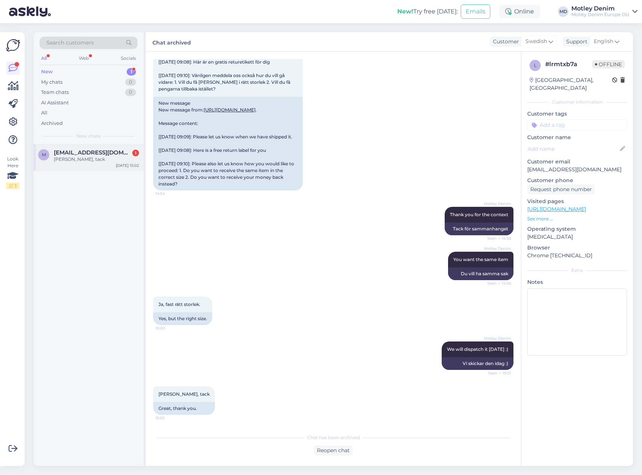
drag, startPoint x: 95, startPoint y: 160, endPoint x: 113, endPoint y: 163, distance: 17.8
click at [95, 160] on div "[PERSON_NAME], tack" at bounding box center [96, 159] width 85 height 7
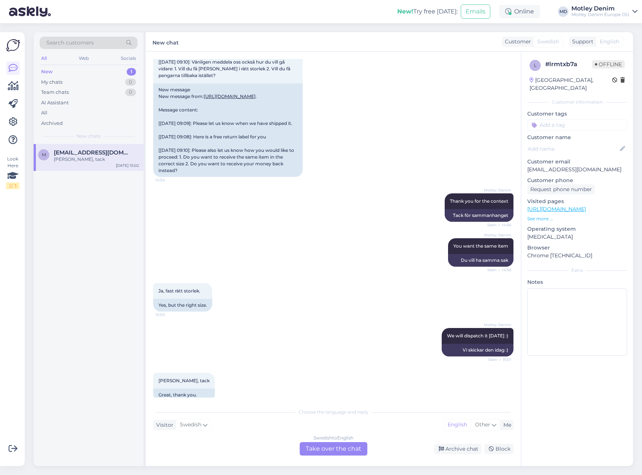
scroll to position [413, 0]
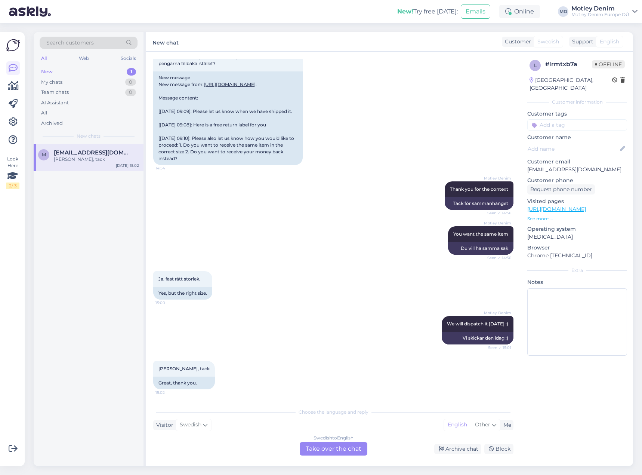
click at [341, 449] on div "Swedish to English Take over the chat" at bounding box center [334, 448] width 68 height 13
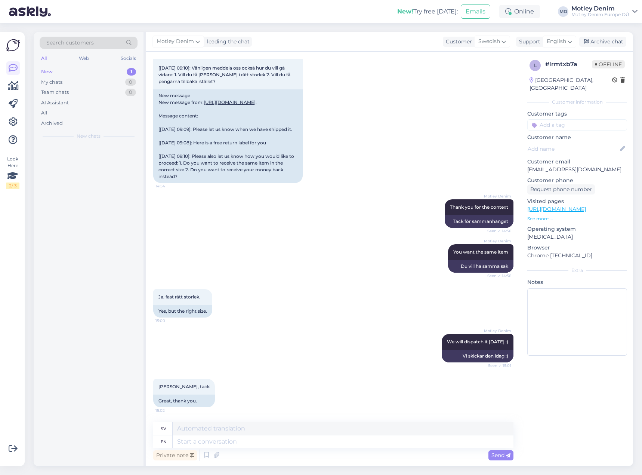
scroll to position [395, 0]
click at [286, 442] on textarea at bounding box center [343, 441] width 341 height 13
type textarea "You're w"
type textarea "Du är"
type textarea "You're welcome!"
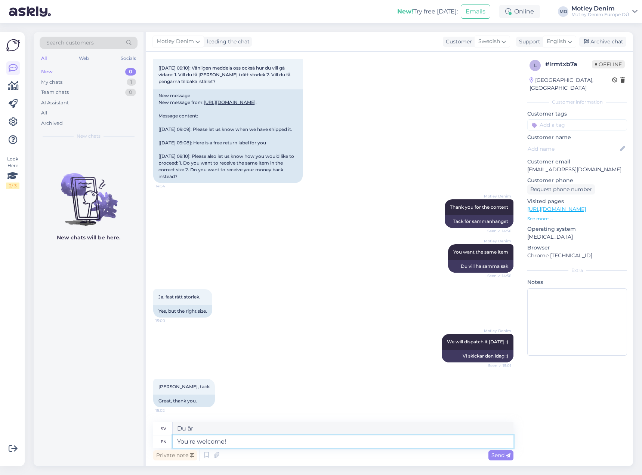
type textarea "Varsågod!"
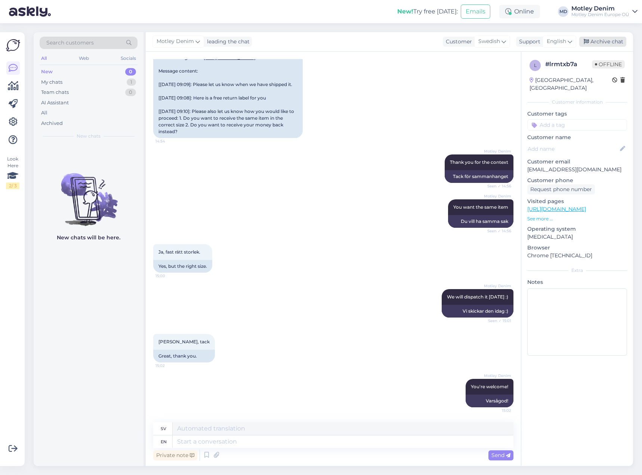
click at [619, 44] on div "Archive chat" at bounding box center [603, 42] width 47 height 10
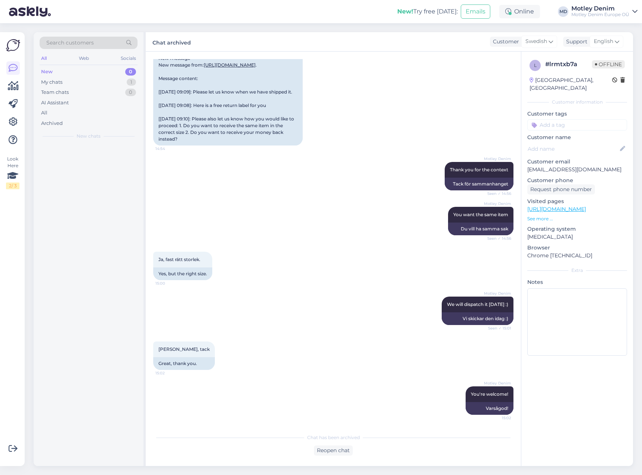
scroll to position [433, 0]
click at [86, 162] on div "Kan ni skicka till mig när ni fått in dem så jag kan beställa då :-)" at bounding box center [96, 162] width 85 height 13
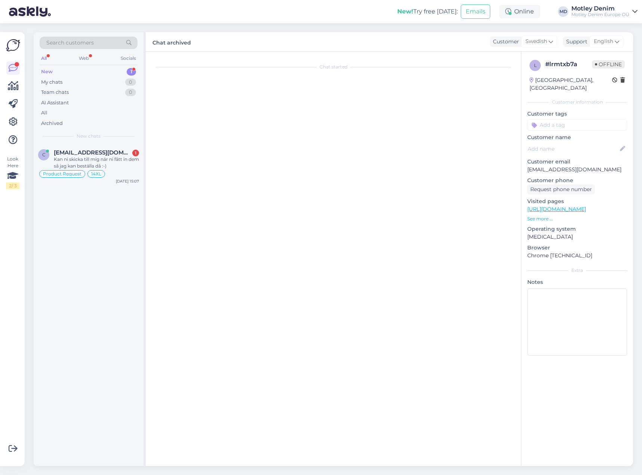
scroll to position [254, 0]
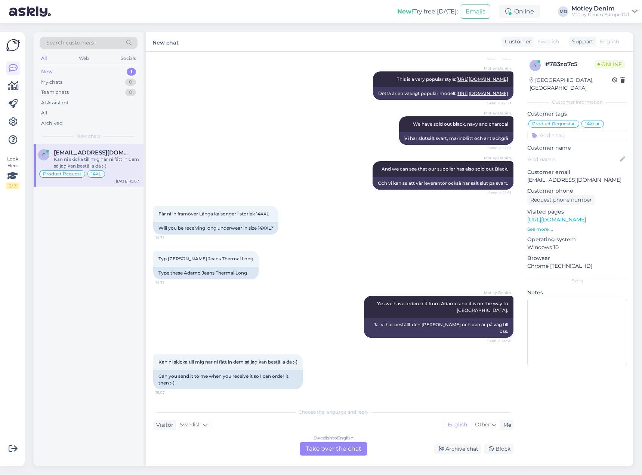
click at [534, 176] on p "[EMAIL_ADDRESS][DOMAIN_NAME]" at bounding box center [578, 180] width 100 height 8
drag, startPoint x: 534, startPoint y: 174, endPoint x: 607, endPoint y: 170, distance: 73.0
click at [607, 176] on p "[EMAIL_ADDRESS][DOMAIN_NAME]" at bounding box center [578, 180] width 100 height 8
copy p "[EMAIL_ADDRESS][DOMAIN_NAME]"
click at [334, 450] on div "Swedish to English Take over the chat" at bounding box center [334, 448] width 68 height 13
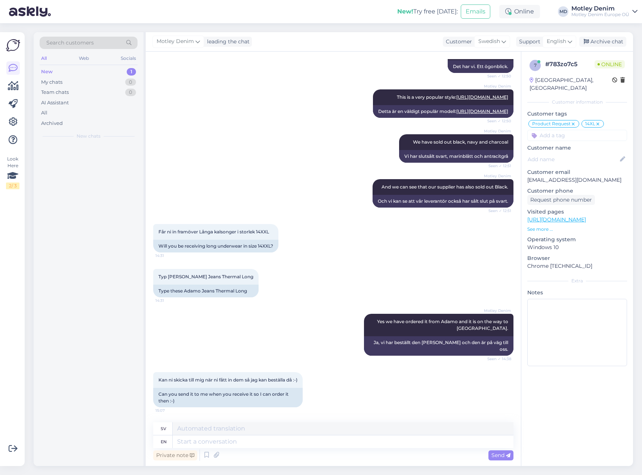
scroll to position [236, 0]
click at [163, 377] on span "Kan ni skicka till mig när ni fått in dem så jag kan beställa då :-)" at bounding box center [228, 380] width 139 height 6
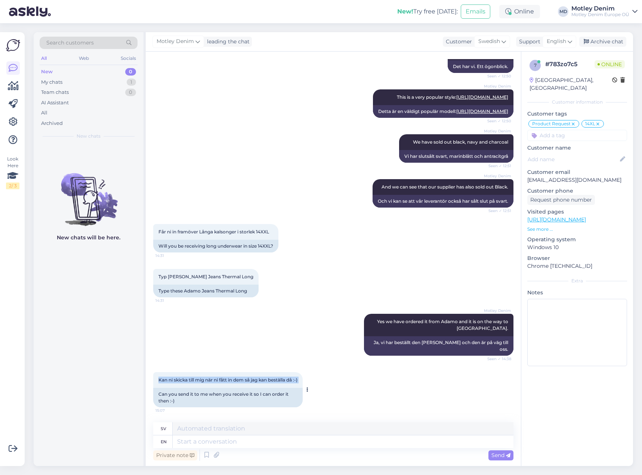
click at [166, 377] on div "Kan ni skicka till mig när ni fått in dem så jag kan beställa då :-) 15:07" at bounding box center [228, 380] width 150 height 16
copy div "Kan ni skicka till mig när ni fått in dem så jag kan beställa då :-) 15:07"
click at [317, 440] on textarea at bounding box center [343, 441] width 341 height 13
type textarea "Yew"
type textarea "Idegran"
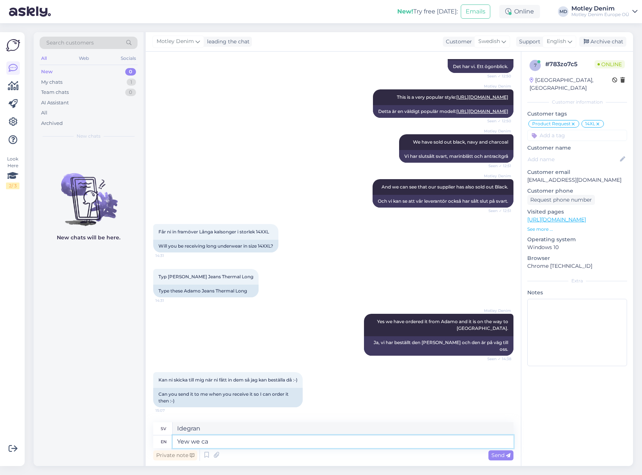
type textarea "Yew we can"
type textarea "Ja, vi"
type textarea "Yew we can."
type textarea "Ja, det kan vi."
type textarea "Yew we can. Let"
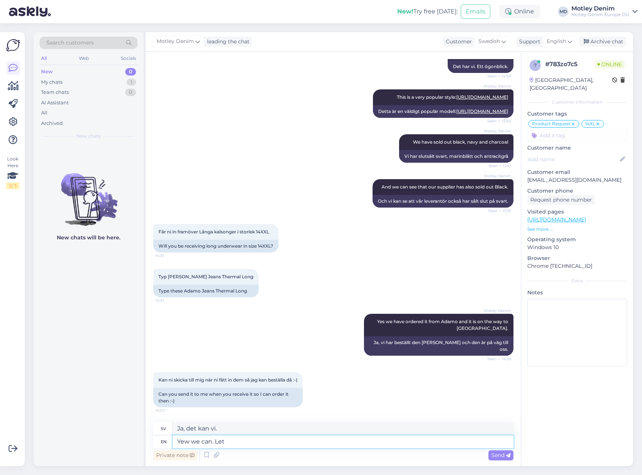
type textarea "Ja, det kan vi. Låt oss"
type textarea "Yew we can. Let's hope"
type textarea "Ja, det kan vi. Låt oss hoppas."
type textarea "Yew we can. Let's hope it will no"
type textarea "Ja, det kan vi. Låt oss hoppas att det gör det."
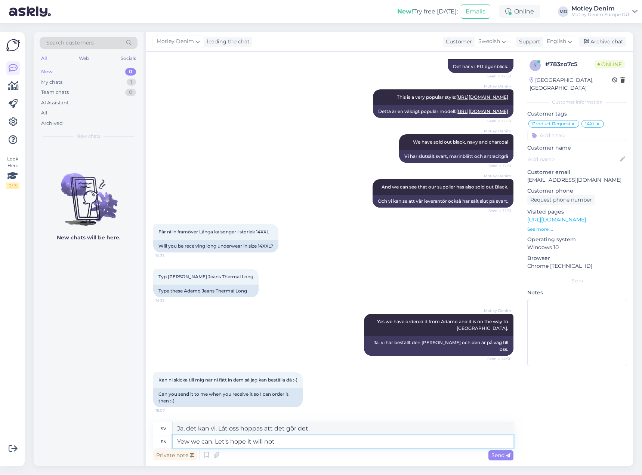
type textarea "Yew we can. Let's hope it will not b"
type textarea "Ja, det kan vi. Låt oss hoppas att det inte blir det."
type textarea "Yew we can. Let's hope it will not be b"
type textarea "Ja, det kan vi. Låt oss hoppas att det inte blir så."
type textarea "Yew we can. Let's hope it will not be bought"
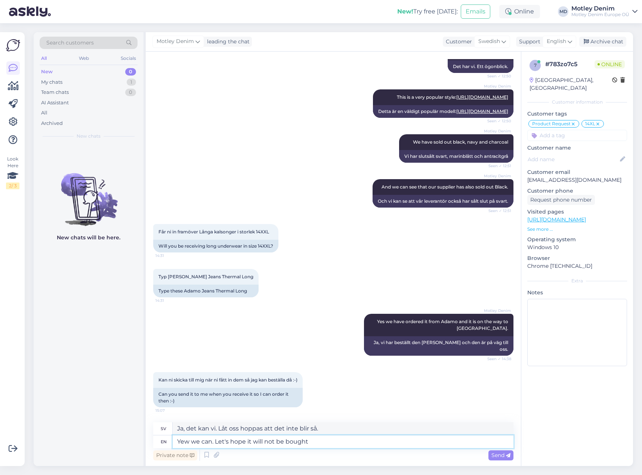
type textarea "Ja, det kan vi. Låt oss hoppas att den inte blir köpt."
type textarea "Yew we can. Let's hope it will not be bought before"
type textarea "Ja, det kan vi. Låt oss hoppas att den inte köps tidigare."
type textarea "Yew we can. Let's hope it will not be bought before it a"
type textarea "Ja, det kan vi. Låt oss hoppas att den inte köps innan dess."
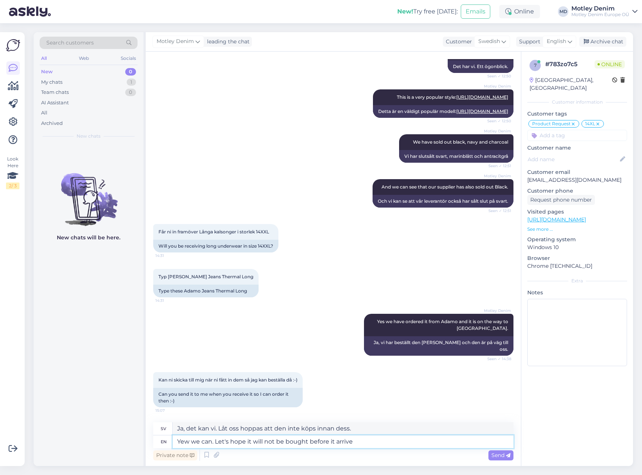
type textarea "Yew we can. Let's hope it will not be bought before it arrives"
type textarea "Ja, det kan vi. Låt oss hoppas att den inte blir köpt innan den anländer."
type textarea "Yew we can. Let's hope it will not be bought before it arrives, because we"
type textarea "Ja, det kan vi. Låt oss hoppas att den inte blir köpt innan den anländer, för vi"
type textarea "Yew we can. Let's hope it will not be bought before it arrives, because we offe…"
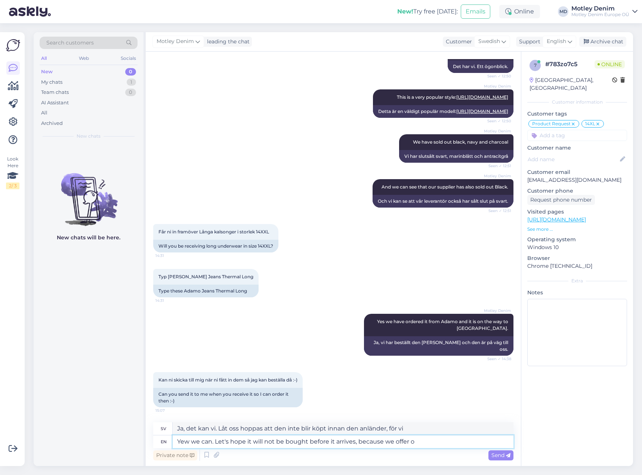
type textarea "Ja, det kan vi. Låt oss hoppas att den inte blir köpt innan den anländer, för v…"
type textarea "Yew we can. Let's hope it will not be bought before it arrives, because we offe…"
type textarea "Ja, det kan vi. Låt oss hoppas att den inte blir köpt innan den anländer, för v…"
type textarea "Yew we can. Let's hope it will not be bought before it arrives, because we offe…"
type textarea "Ja, det kan vi. Låt oss hoppas att den inte blir köpt innan den anländer, för v…"
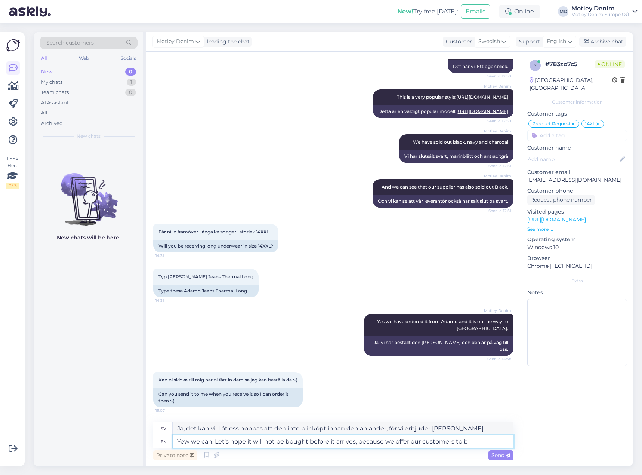
type textarea "Yew we can. Let's hope it will not be bought before it arrives, because we offe…"
type textarea "Ja, det kan vi. Låt oss hoppas att den inte blir köpt innan den anländer, för v…"
type textarea "Yew we can. Let's hope it will not be bought before it arrives, because we offe…"
type textarea "Ja, det kan vi. Låt oss hoppas att den inte blir köpt innan den anländer, för v…"
type textarea "Yew we can. Let's hope it will not be bought before it arrives, because we offe…"
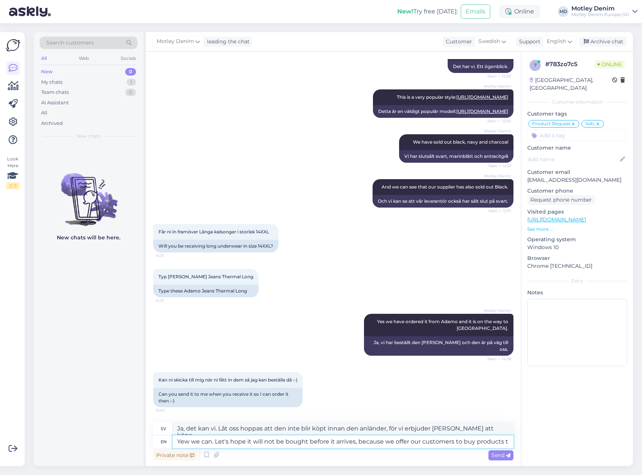
type textarea "Ja, det kan vi. Låt oss hoppas att den inte blir köpt innan den anländer, för v…"
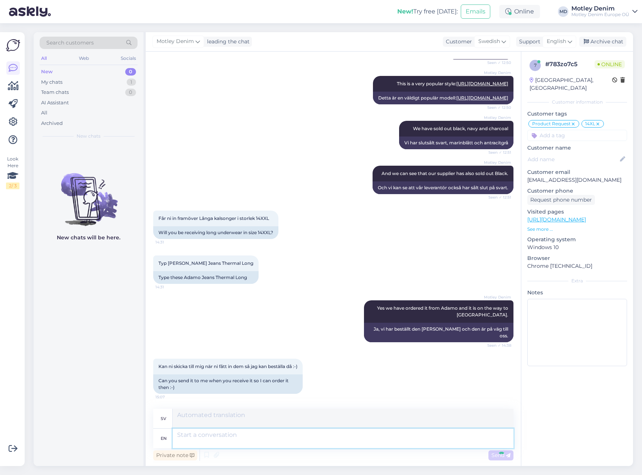
scroll to position [308, 0]
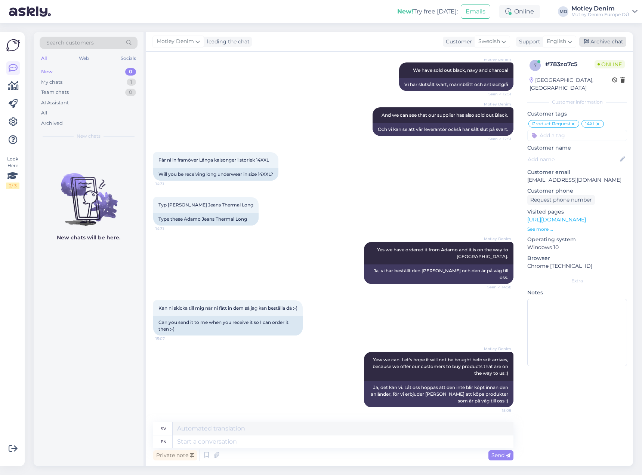
click at [595, 39] on div "Archive chat" at bounding box center [603, 42] width 47 height 10
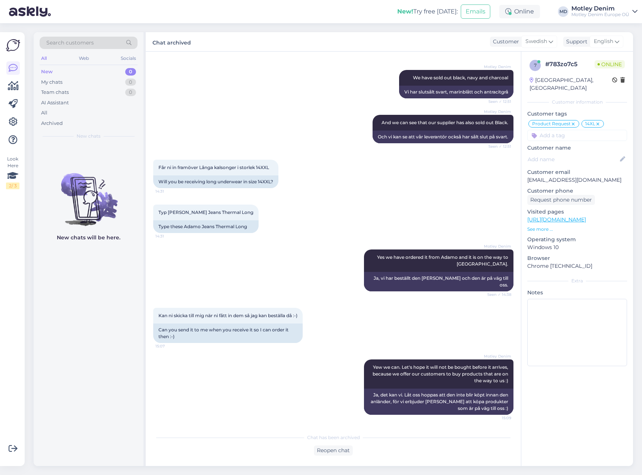
scroll to position [300, 0]
click at [519, 11] on div "Online" at bounding box center [520, 11] width 41 height 13
click at [521, 53] on button "24 hours" at bounding box center [520, 51] width 29 height 8
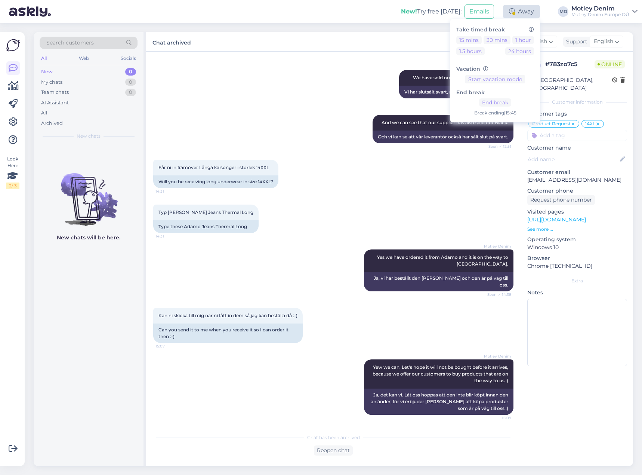
click at [521, 12] on div "Away" at bounding box center [521, 11] width 37 height 13
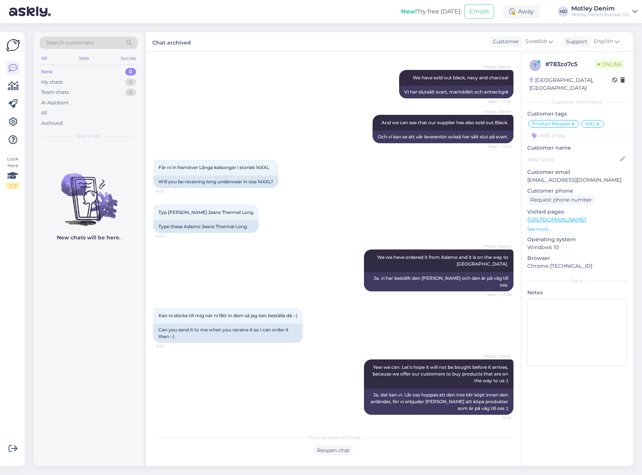
click at [416, 45] on div "Chat archived Customer Swedish Support English" at bounding box center [390, 41] width 488 height 19
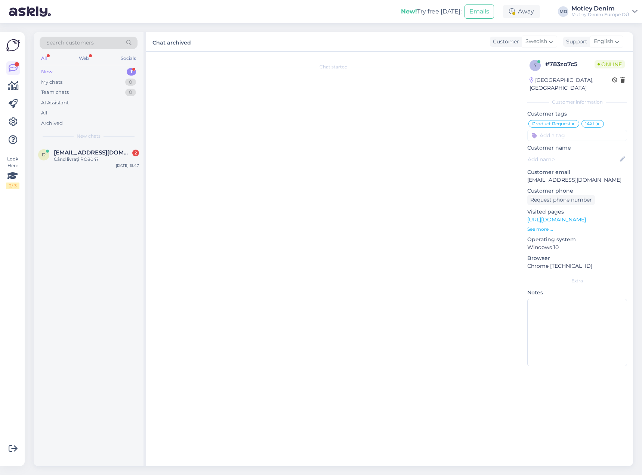
scroll to position [0, 0]
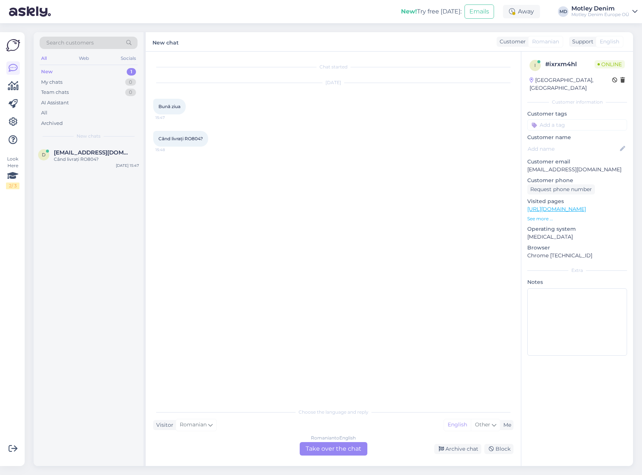
click at [245, 151] on div "Când livrați RO804? 15:48" at bounding box center [333, 139] width 360 height 32
click at [246, 150] on div "Când livrați RO804? 15:48" at bounding box center [333, 139] width 360 height 32
